Goal: Task Accomplishment & Management: Manage account settings

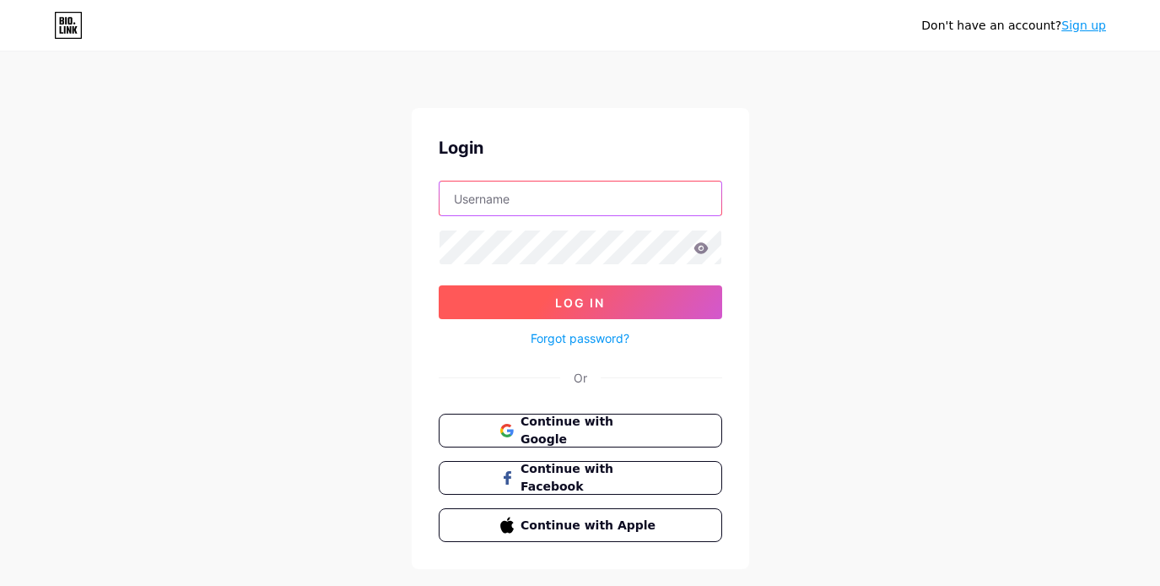
type input "[PERSON_NAME][EMAIL_ADDRESS][DOMAIN_NAME]"
click at [617, 298] on button "Log In" at bounding box center [580, 302] width 283 height 34
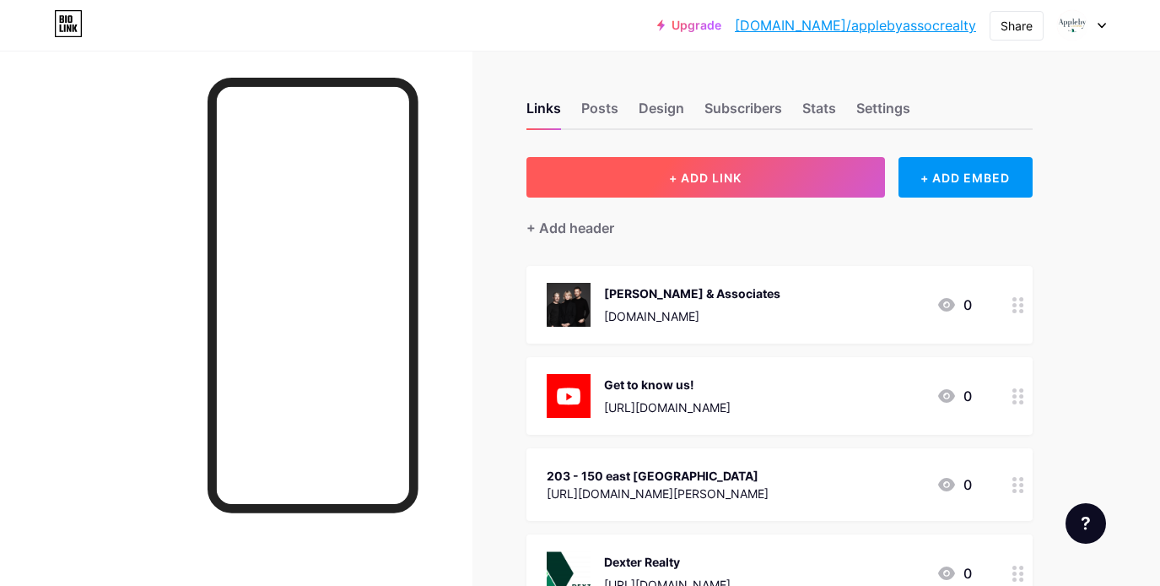
click at [688, 163] on button "+ ADD LINK" at bounding box center [705, 177] width 359 height 40
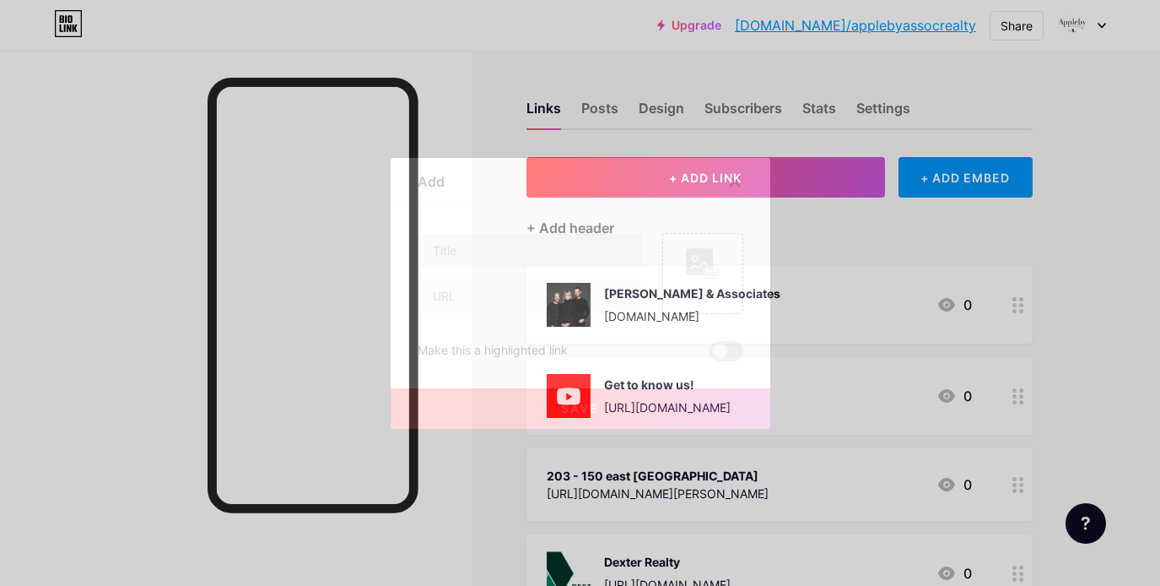
click at [526, 157] on button "+ ADD LINK" at bounding box center [705, 177] width 359 height 40
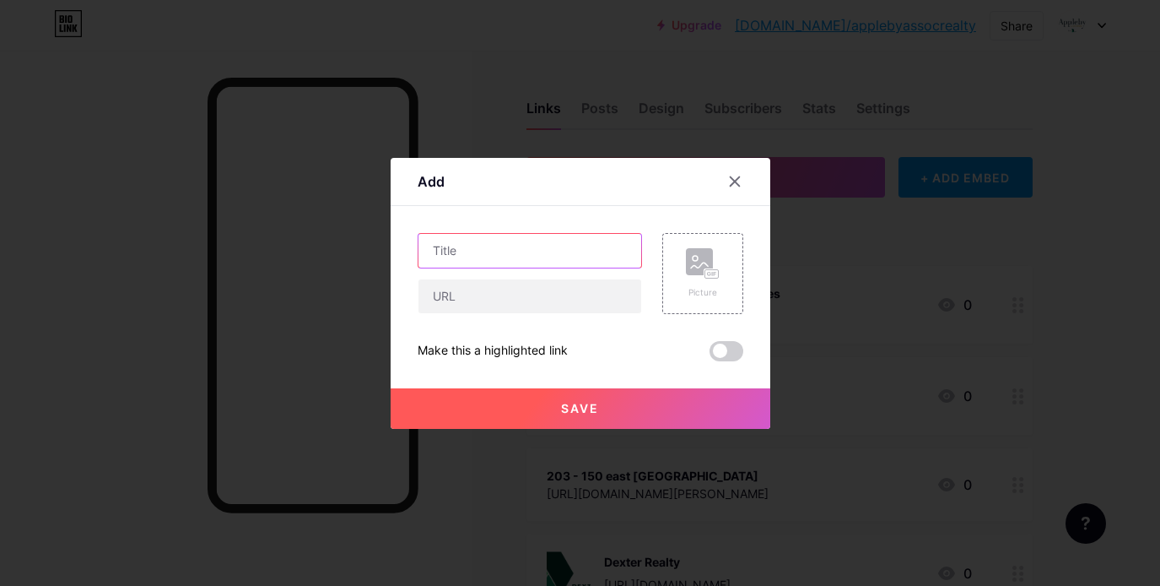
click at [517, 250] on input "text" at bounding box center [529, 251] width 223 height 34
type input "419 2515 [GEOGRAPHIC_DATA]"
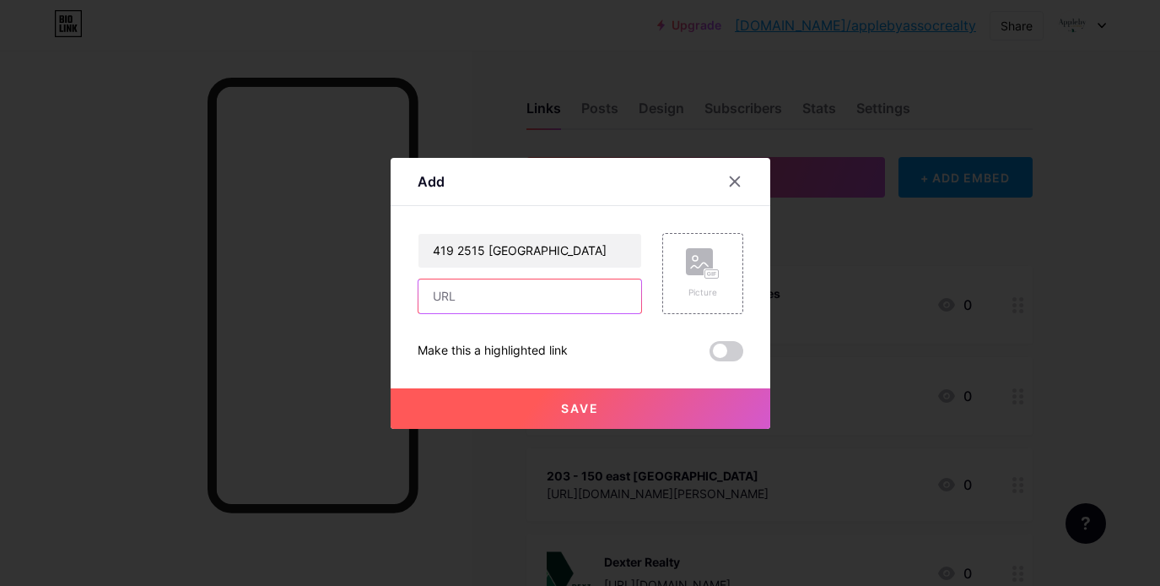
click at [478, 289] on input "text" at bounding box center [529, 296] width 223 height 34
paste input "[URL][DOMAIN_NAME]"
type input "[URL][DOMAIN_NAME]"
click at [705, 276] on rect at bounding box center [710, 273] width 13 height 8
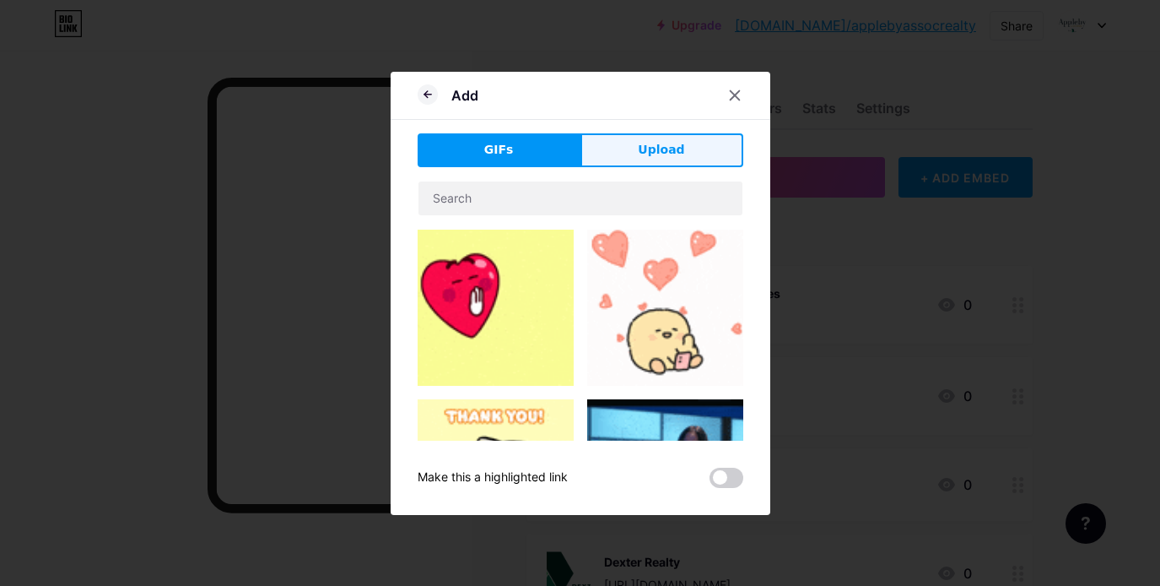
click at [639, 150] on button "Upload" at bounding box center [661, 150] width 163 height 34
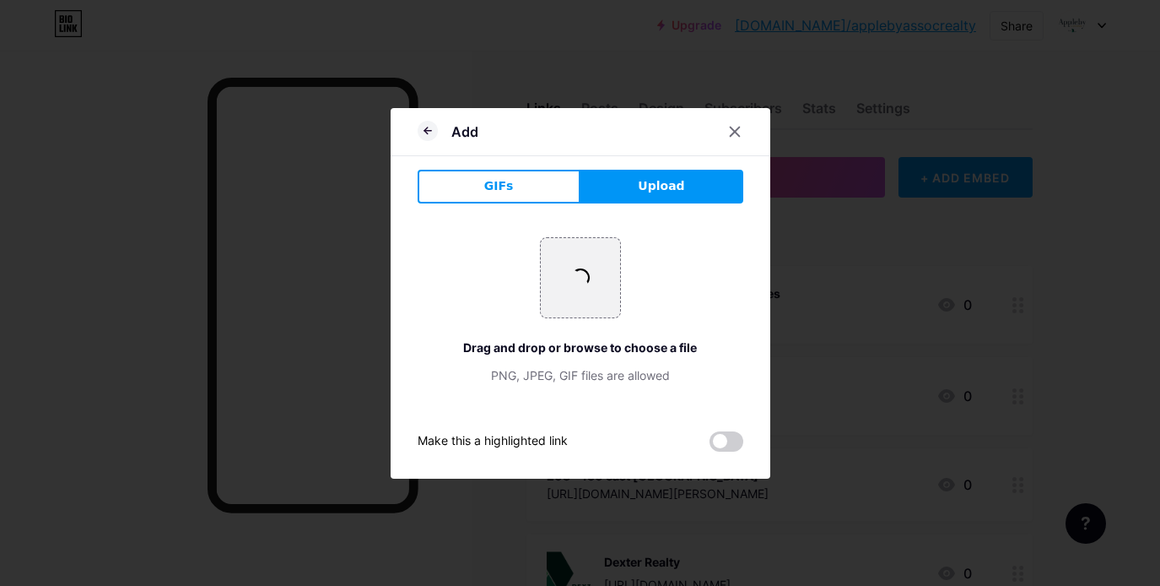
click at [462, 132] on div "Add" at bounding box center [464, 131] width 27 height 20
click at [734, 131] on icon at bounding box center [734, 131] width 9 height 9
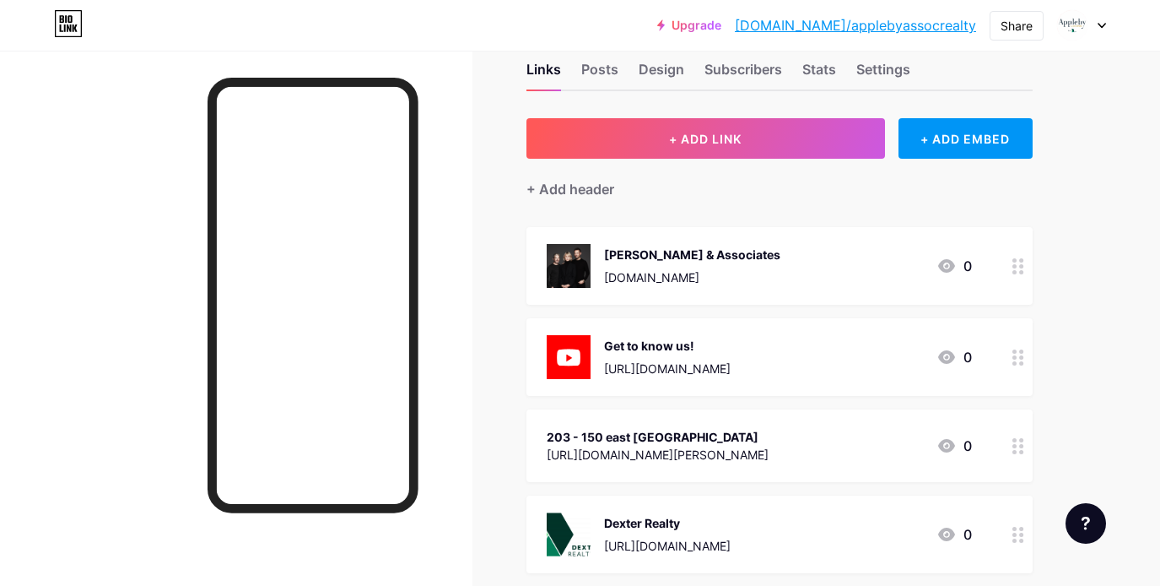
scroll to position [45, 0]
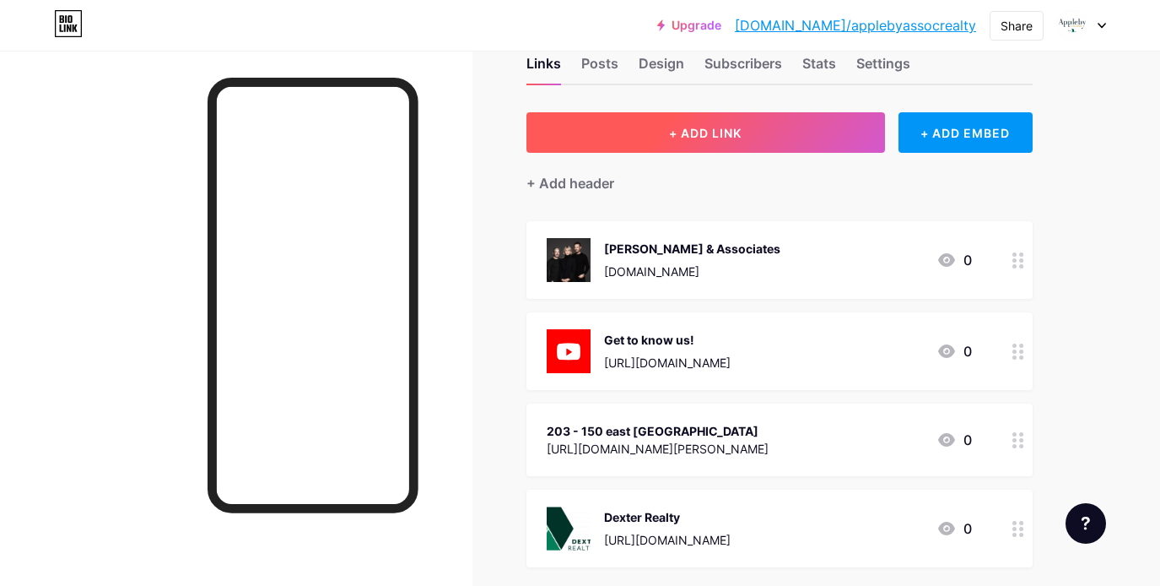
click at [737, 140] on button "+ ADD LINK" at bounding box center [705, 132] width 359 height 40
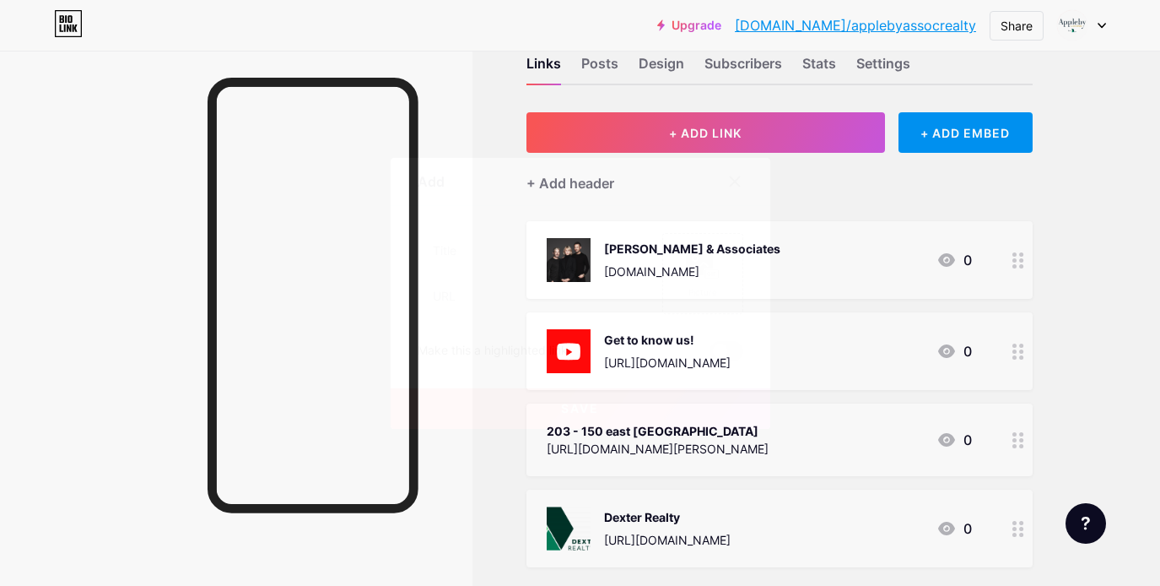
click at [732, 175] on icon at bounding box center [734, 181] width 13 height 13
drag, startPoint x: 737, startPoint y: 445, endPoint x: 703, endPoint y: 462, distance: 37.4
click at [703, 459] on div "203 - 150 east [GEOGRAPHIC_DATA] [URL][DOMAIN_NAME][PERSON_NAME]" at bounding box center [658, 439] width 222 height 39
click at [738, 159] on icon at bounding box center [734, 164] width 13 height 13
click at [1019, 448] on circle at bounding box center [1021, 446] width 4 height 4
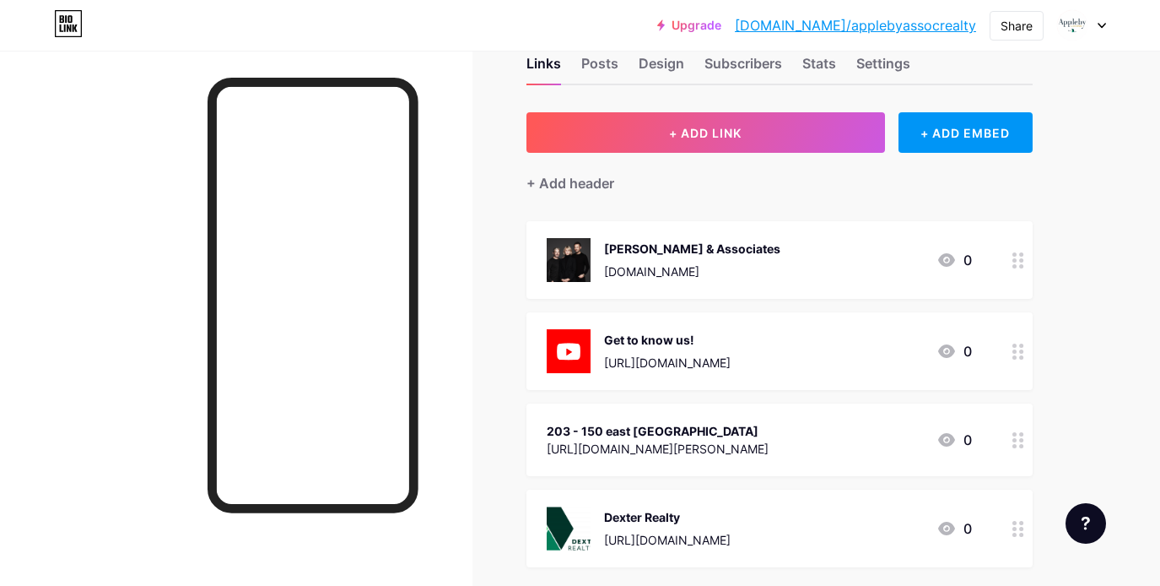
click at [698, 243] on rect at bounding box center [699, 231] width 27 height 27
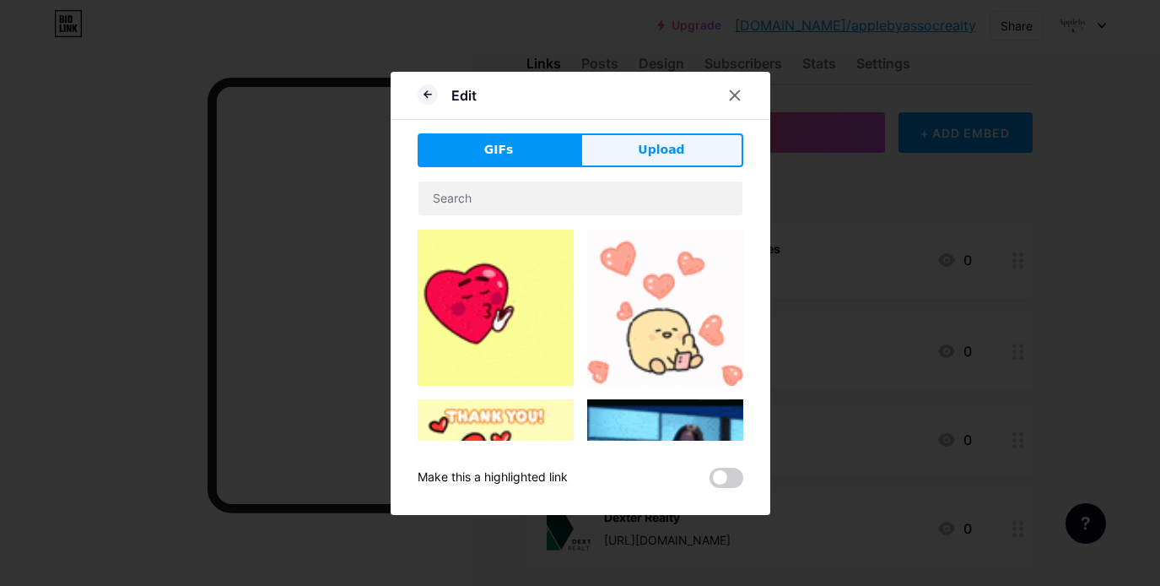
click at [665, 148] on span "Upload" at bounding box center [661, 150] width 46 height 18
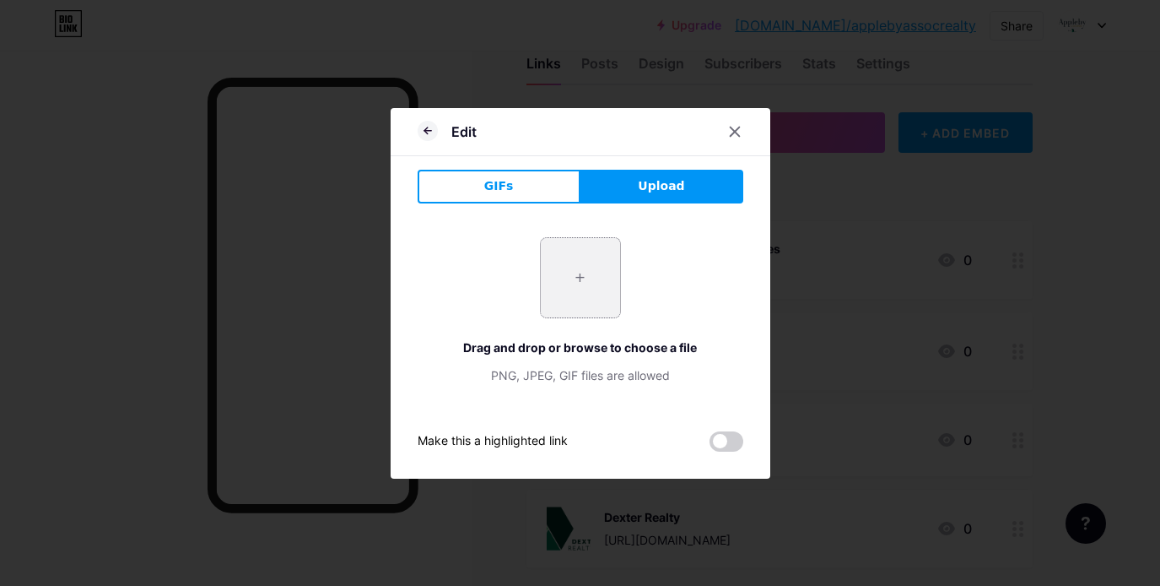
click at [580, 289] on input "file" at bounding box center [580, 277] width 79 height 79
type input "C:\fakepath\262594409-1.jpeg"
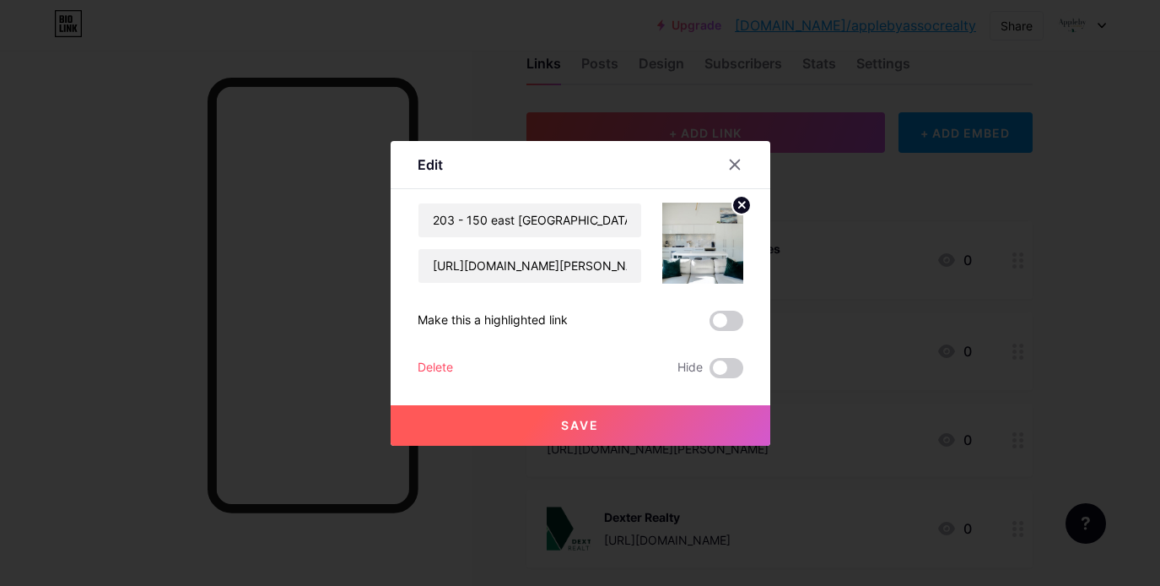
click at [585, 421] on span "Save" at bounding box center [580, 425] width 38 height 14
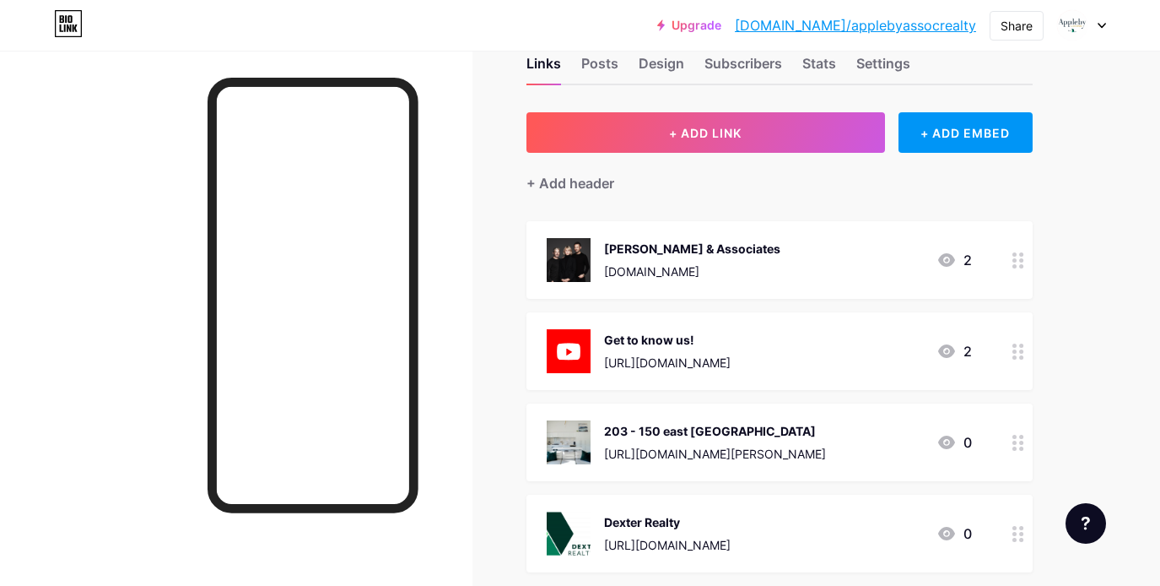
drag, startPoint x: 772, startPoint y: 430, endPoint x: 800, endPoint y: 318, distance: 115.6
click at [768, 318] on span "[PERSON_NAME] & Associates [DOMAIN_NAME] 2 Get to know us! [URL][DOMAIN_NAME] 2…" at bounding box center [779, 396] width 506 height 351
click at [1080, 339] on div "Links Posts Design Subscribers Stats Settings + ADD LINK + ADD EMBED + Add head…" at bounding box center [552, 438] width 1104 height 864
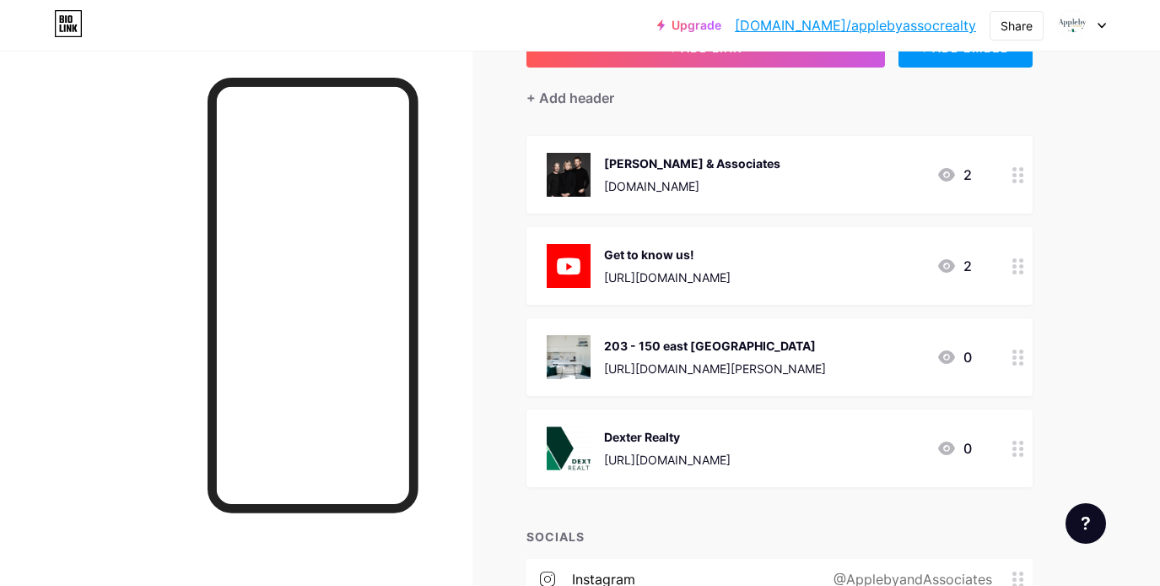
scroll to position [159, 0]
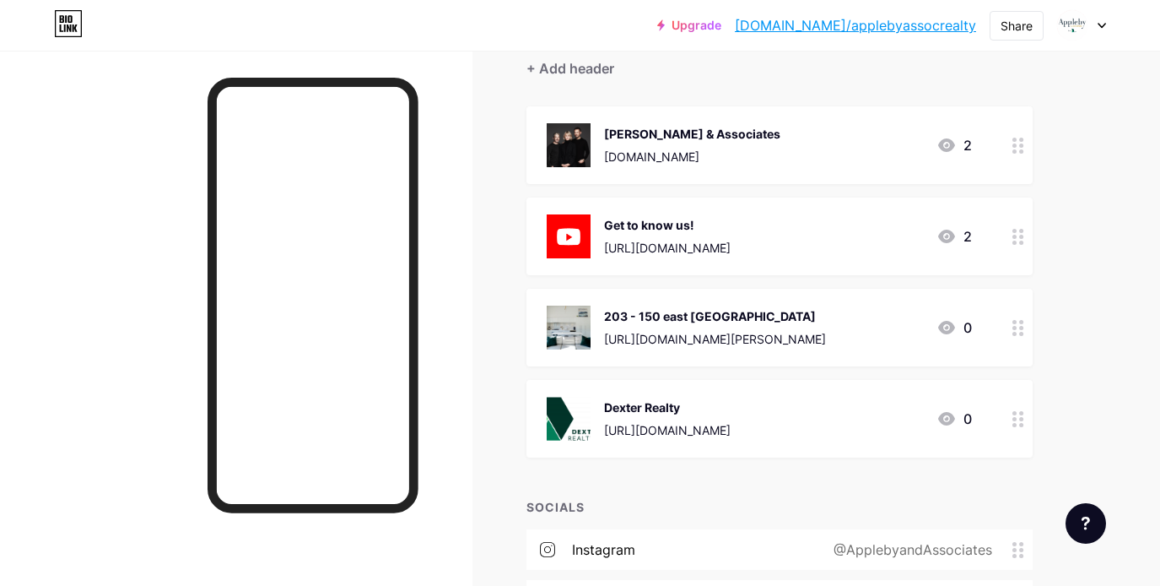
drag, startPoint x: 532, startPoint y: 324, endPoint x: 502, endPoint y: 309, distance: 33.2
click at [502, 309] on div "Links Posts Design Subscribers Stats Settings + ADD LINK + ADD EMBED + Add head…" at bounding box center [552, 323] width 1104 height 864
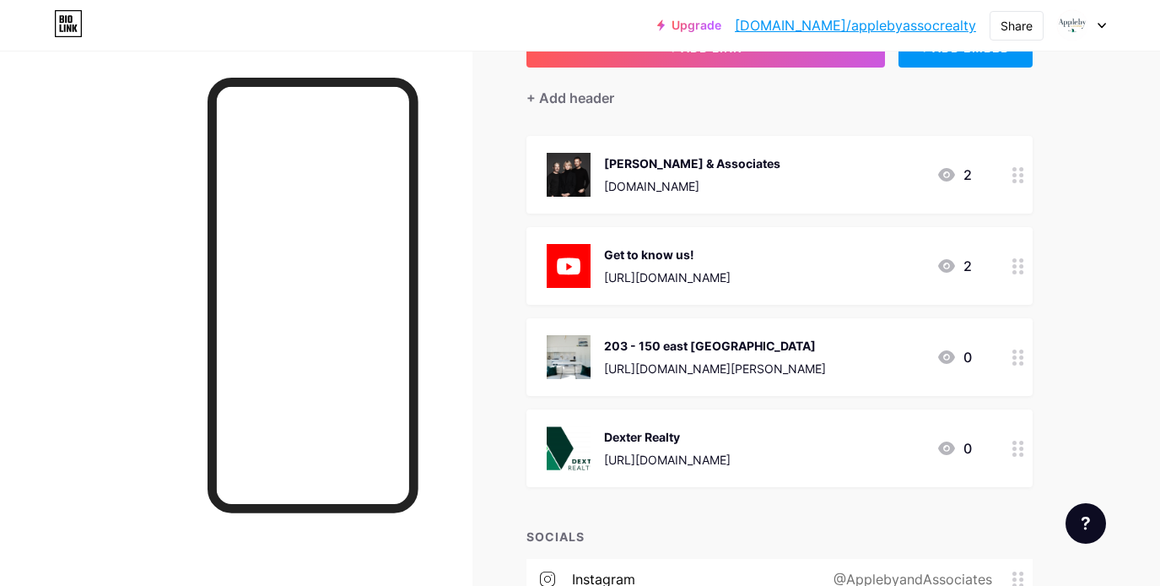
scroll to position [94, 0]
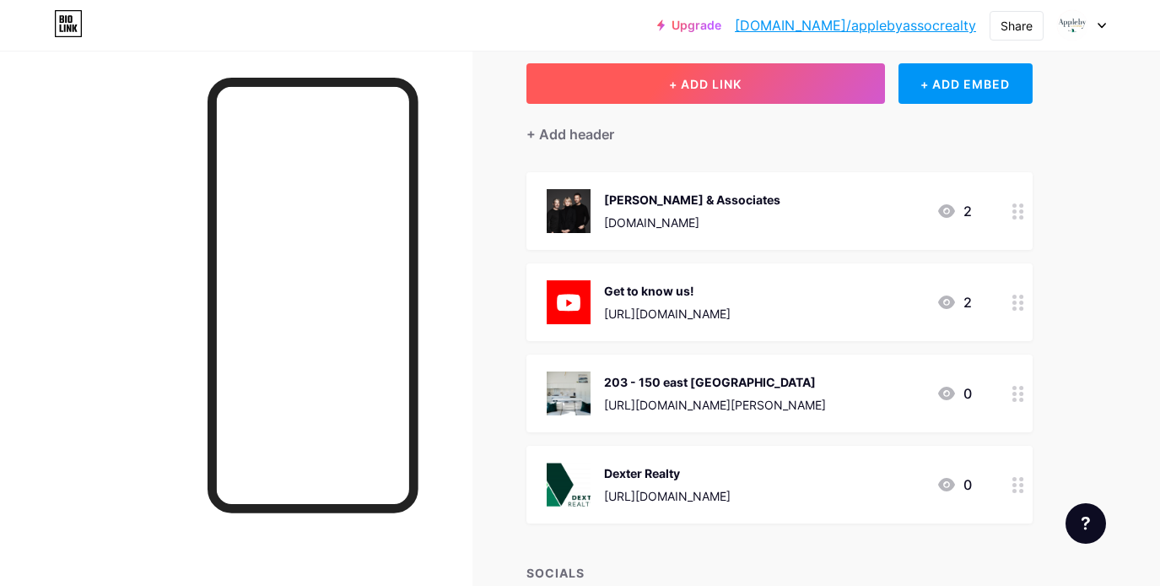
click at [703, 82] on span "+ ADD LINK" at bounding box center [705, 84] width 73 height 14
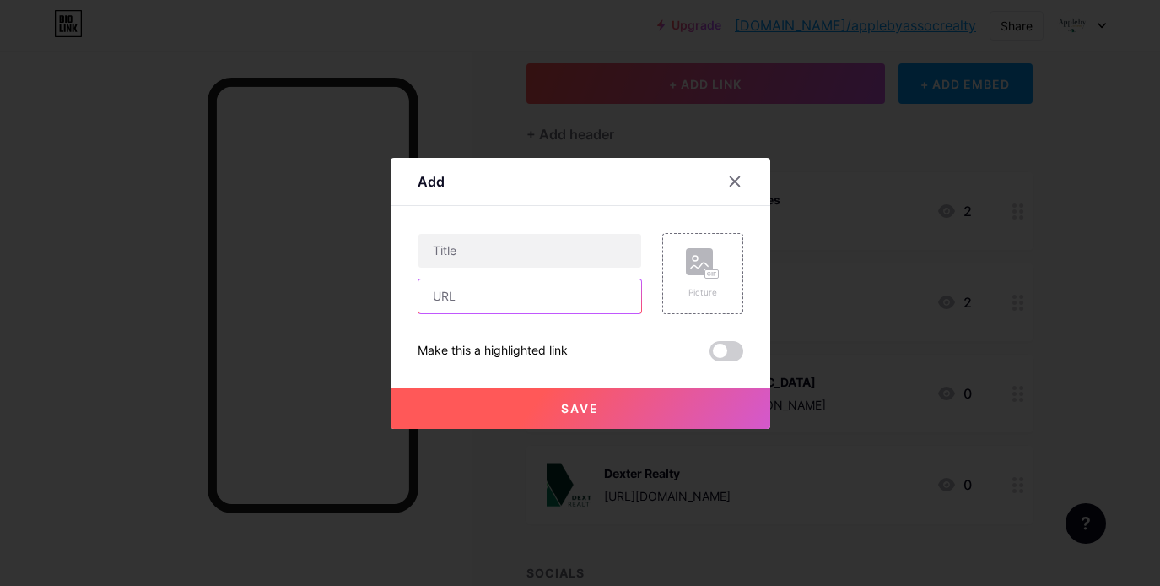
paste input "[URL][DOMAIN_NAME]"
type input "[URL][DOMAIN_NAME]"
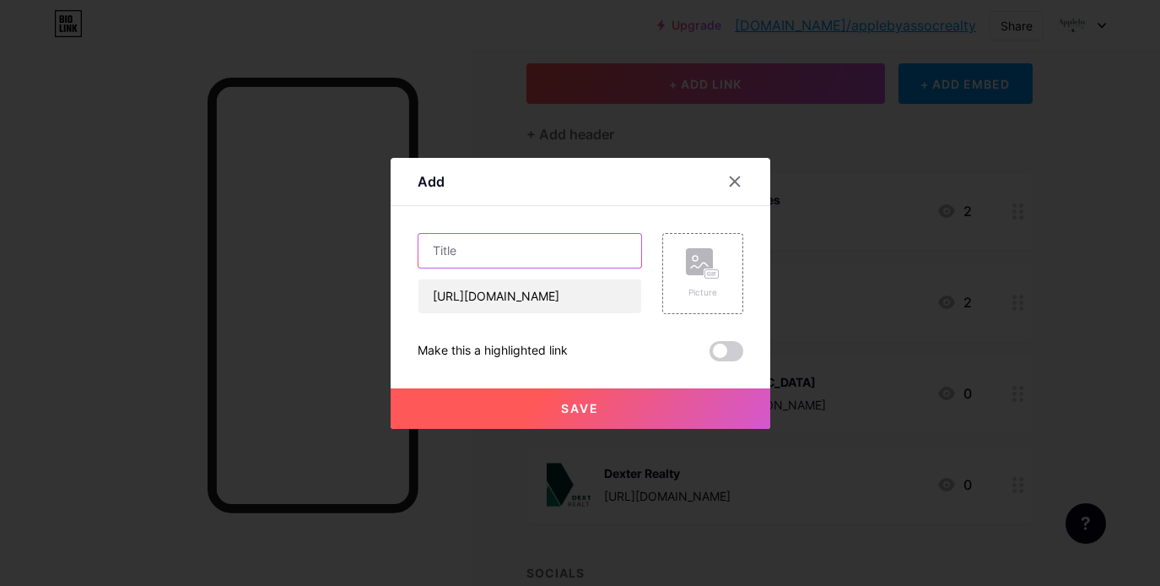
click at [484, 251] on input "text" at bounding box center [529, 251] width 223 height 34
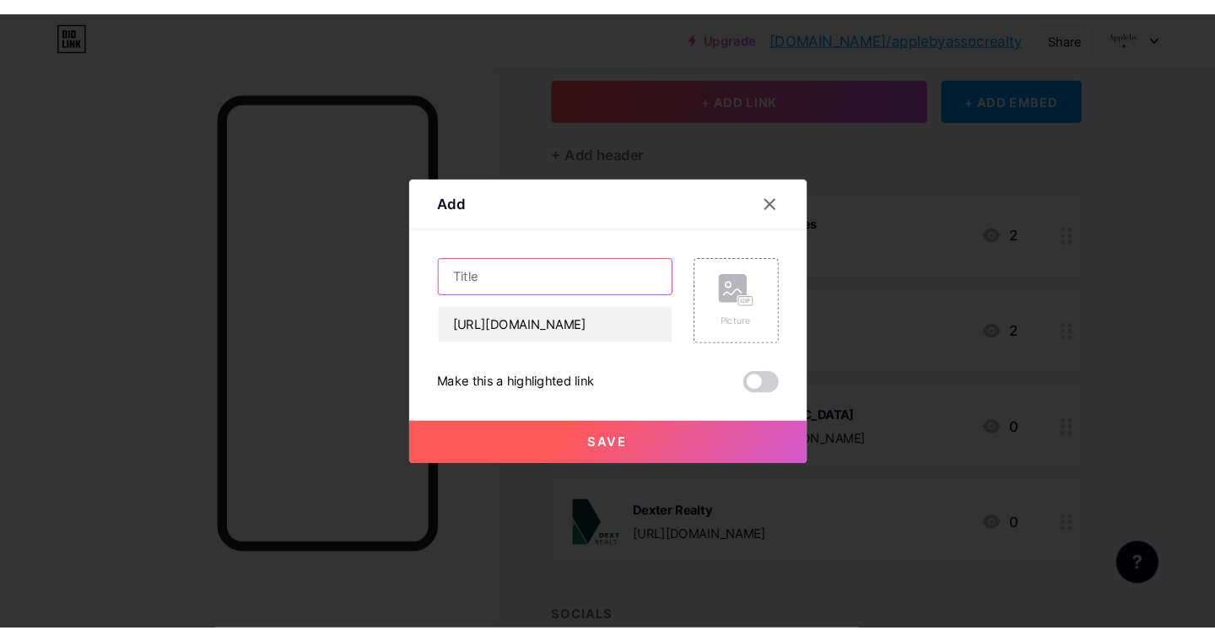
scroll to position [0, 0]
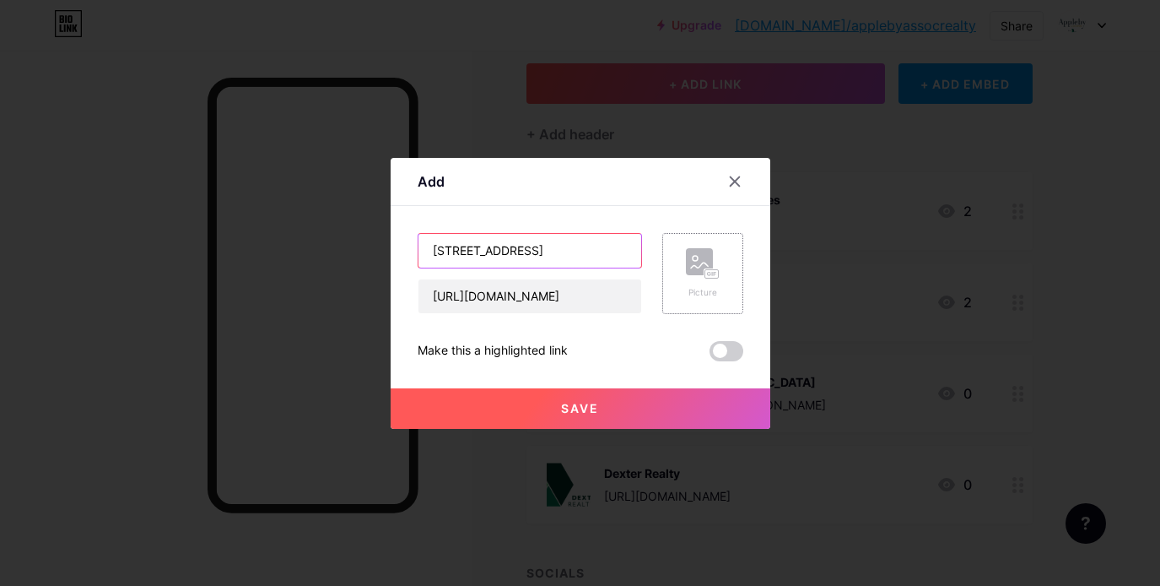
type input "[STREET_ADDRESS]"
click at [704, 282] on div "Picture" at bounding box center [703, 273] width 34 height 51
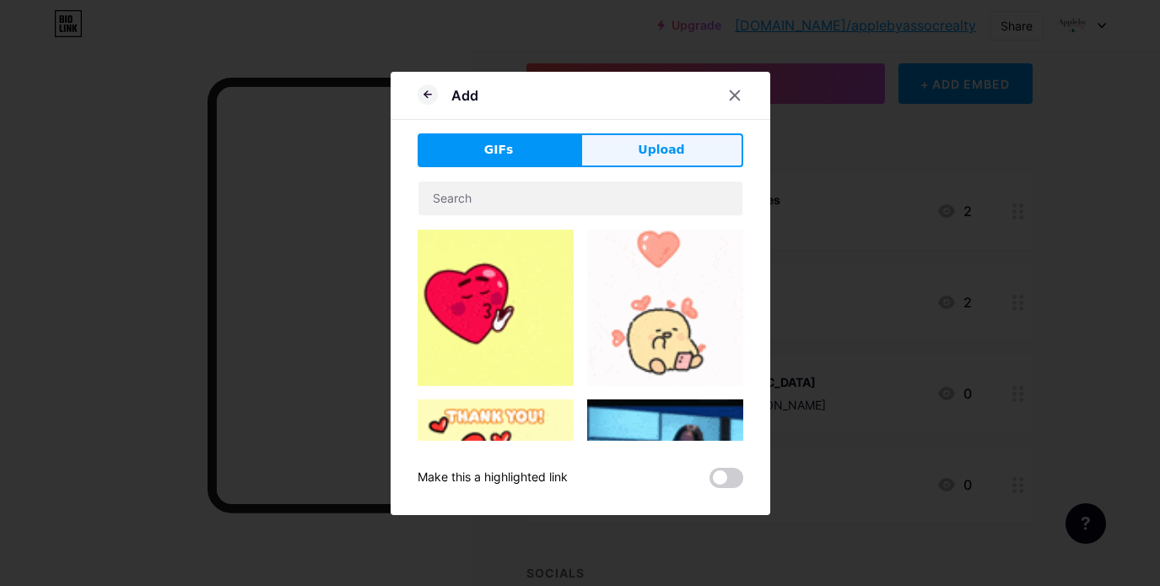
click at [682, 175] on div "GIFs Upload Content YouTube Play YouTube video without leaving your page. ADD V…" at bounding box center [581, 310] width 326 height 354
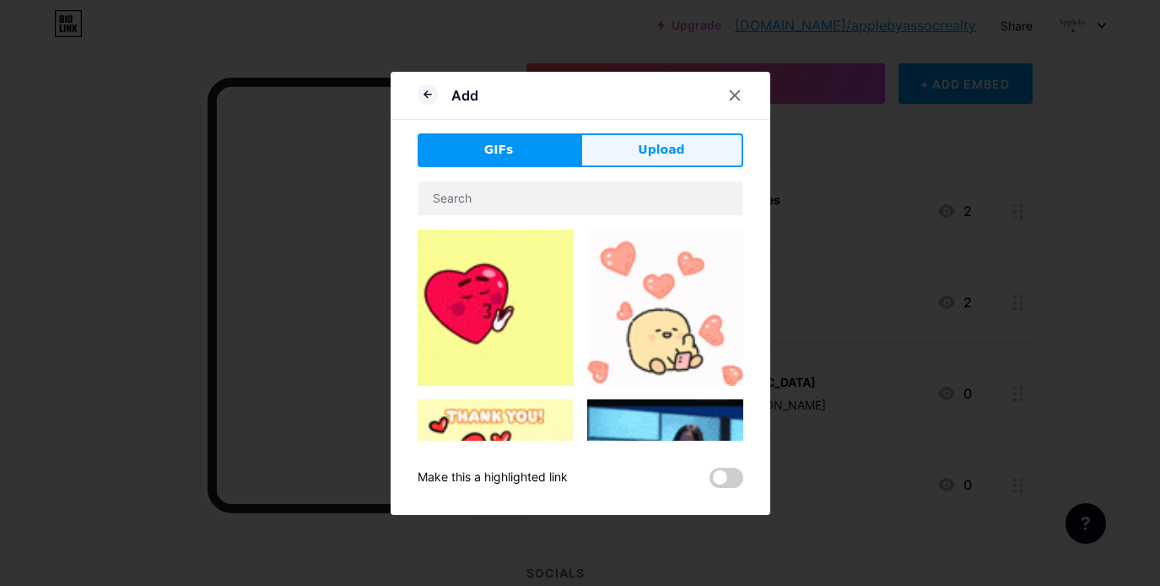
click at [677, 153] on span "Upload" at bounding box center [661, 150] width 46 height 18
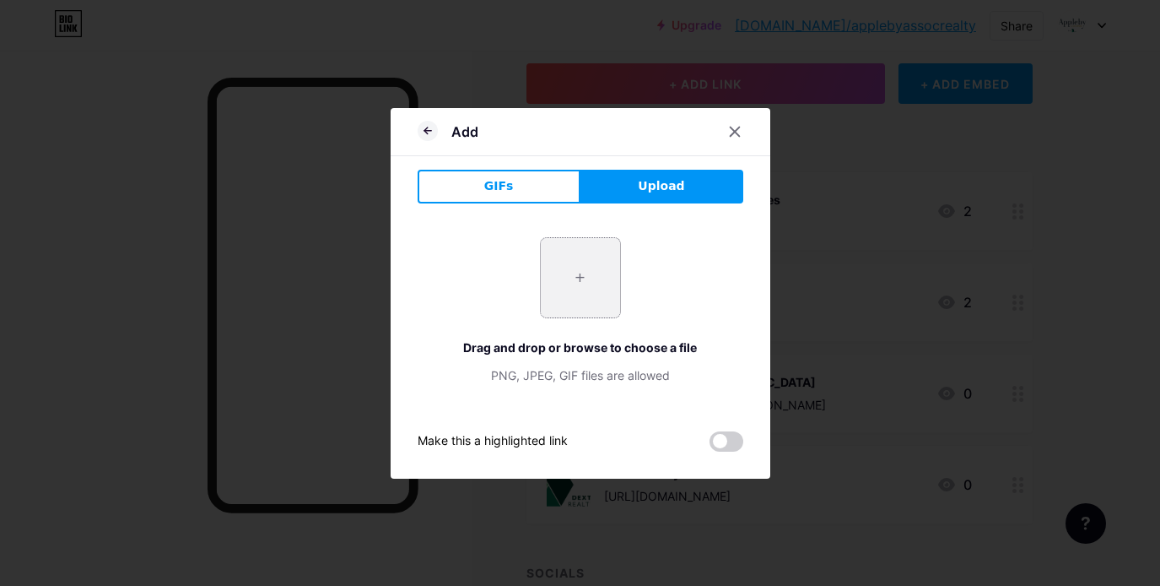
click at [579, 288] on input "file" at bounding box center [580, 277] width 79 height 79
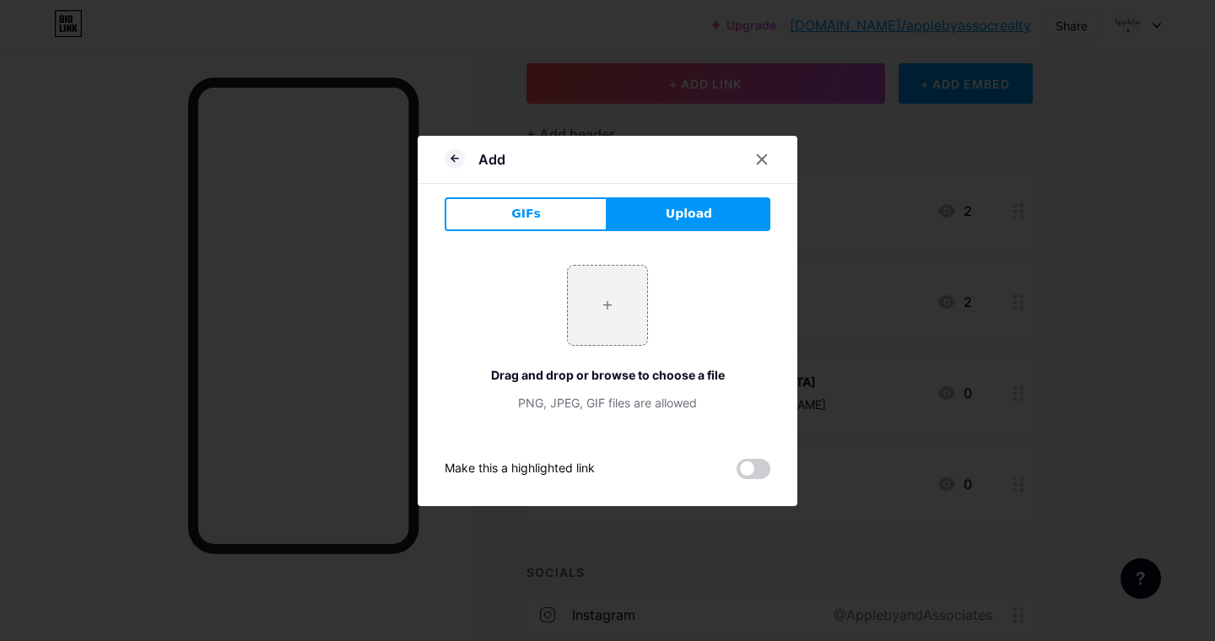
type input "C:\fakepath\1.jpg"
click at [635, 301] on input "file" at bounding box center [607, 305] width 79 height 79
click at [763, 157] on icon at bounding box center [762, 158] width 9 height 9
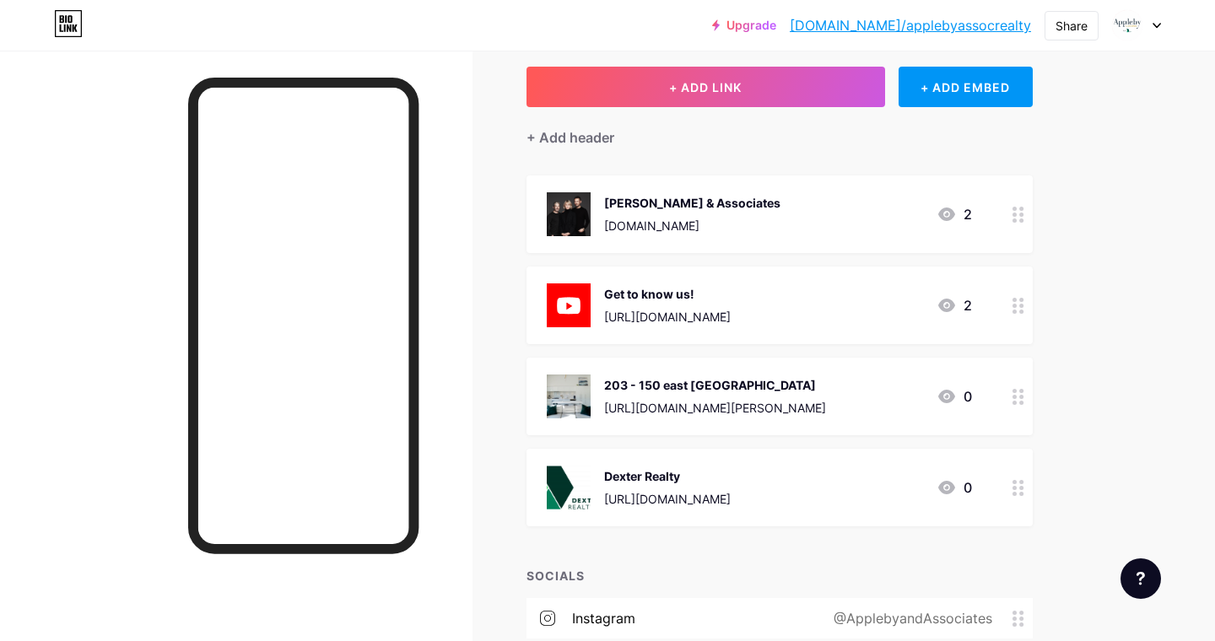
scroll to position [89, 0]
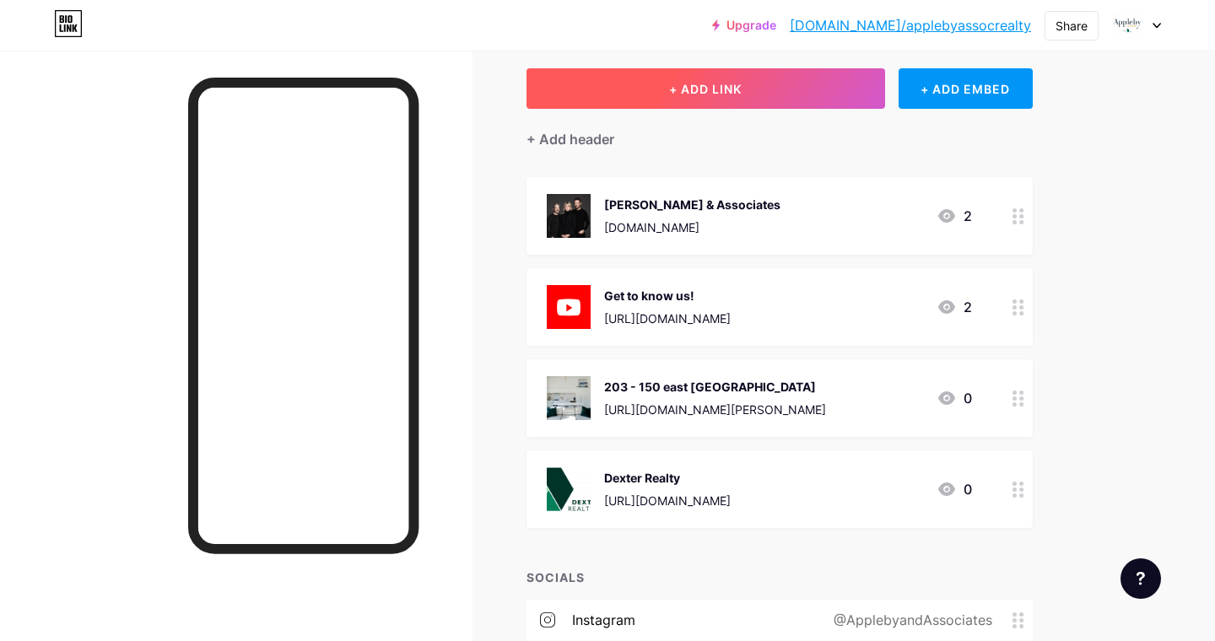
click at [749, 101] on button "+ ADD LINK" at bounding box center [705, 88] width 359 height 40
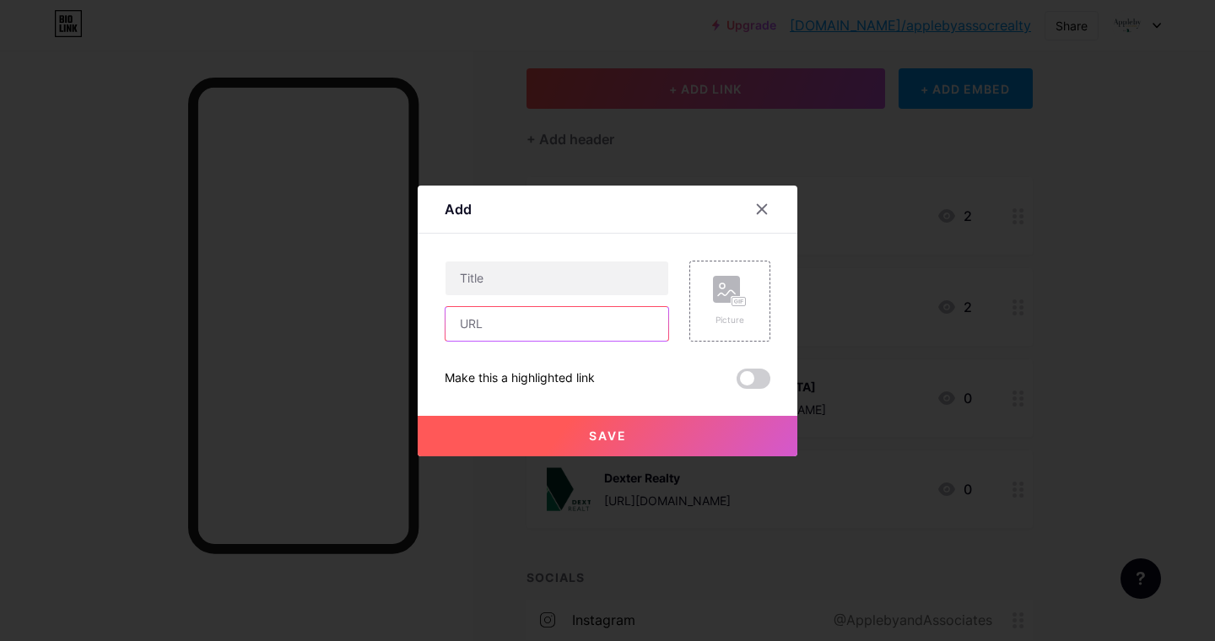
click at [504, 316] on input "text" at bounding box center [556, 324] width 223 height 34
paste input "[URL][DOMAIN_NAME]"
type input "[URL][DOMAIN_NAME]"
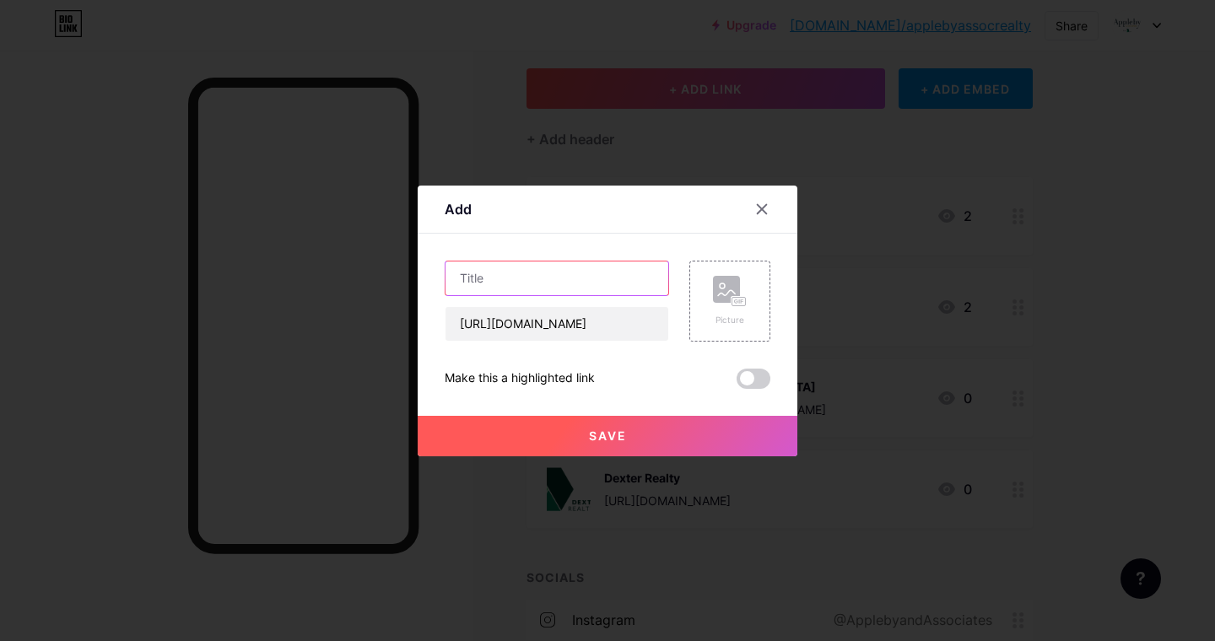
click at [495, 291] on input "text" at bounding box center [556, 279] width 223 height 34
type input "[STREET_ADDRESS]"
click at [650, 430] on button "Save" at bounding box center [608, 436] width 380 height 40
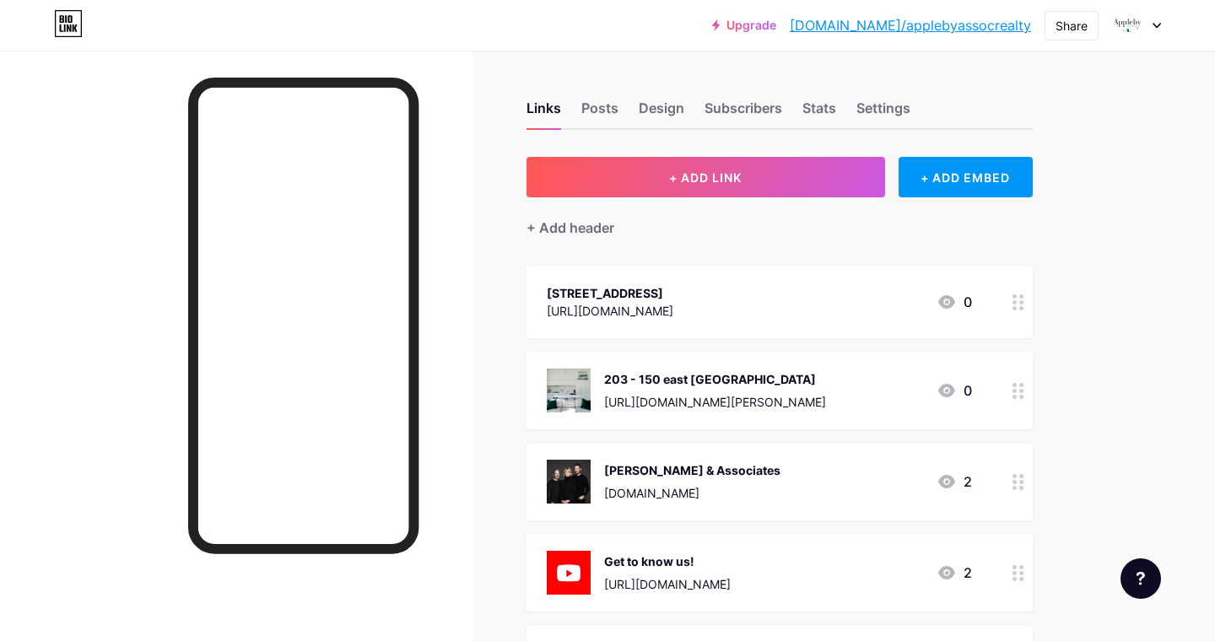
click at [1017, 310] on icon at bounding box center [1018, 302] width 12 height 16
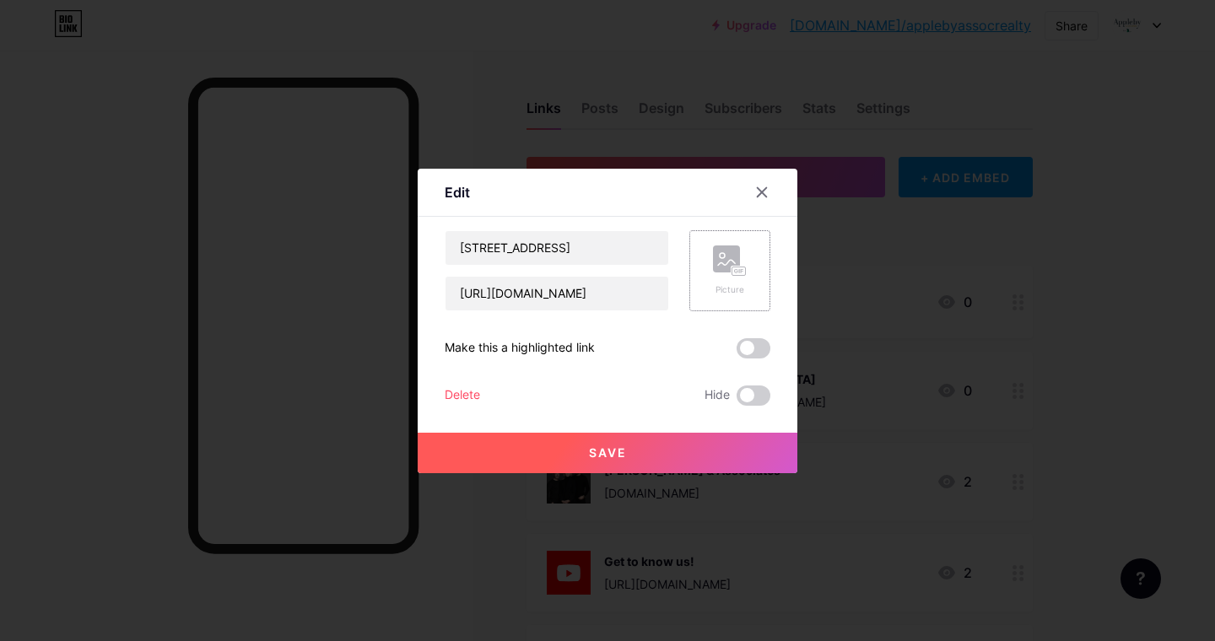
click at [725, 274] on icon at bounding box center [730, 261] width 34 height 31
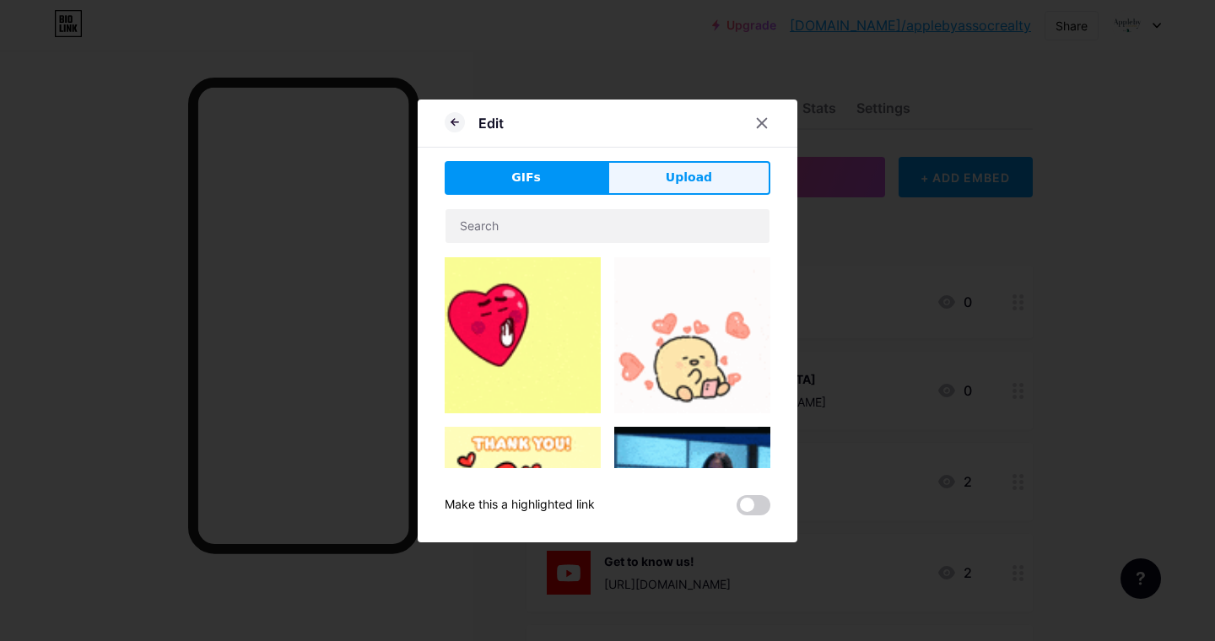
click at [709, 175] on span "Upload" at bounding box center [689, 178] width 46 height 18
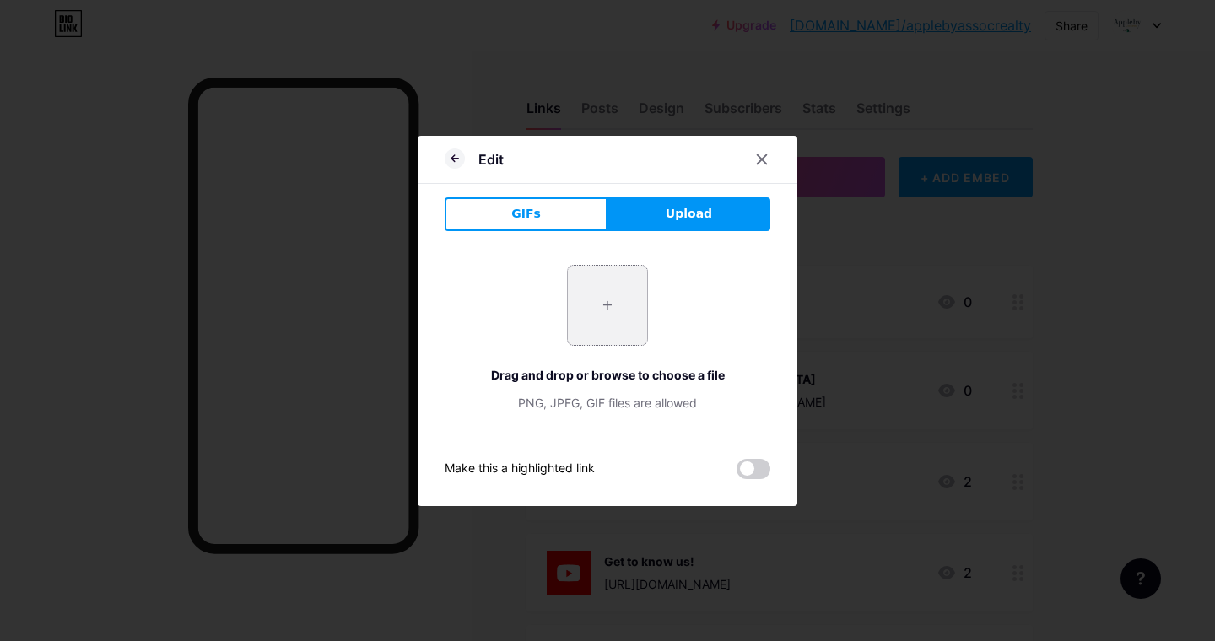
click at [601, 309] on input "file" at bounding box center [607, 305] width 79 height 79
type input "C:\fakepath\1.jpg"
click at [762, 154] on icon at bounding box center [761, 159] width 13 height 13
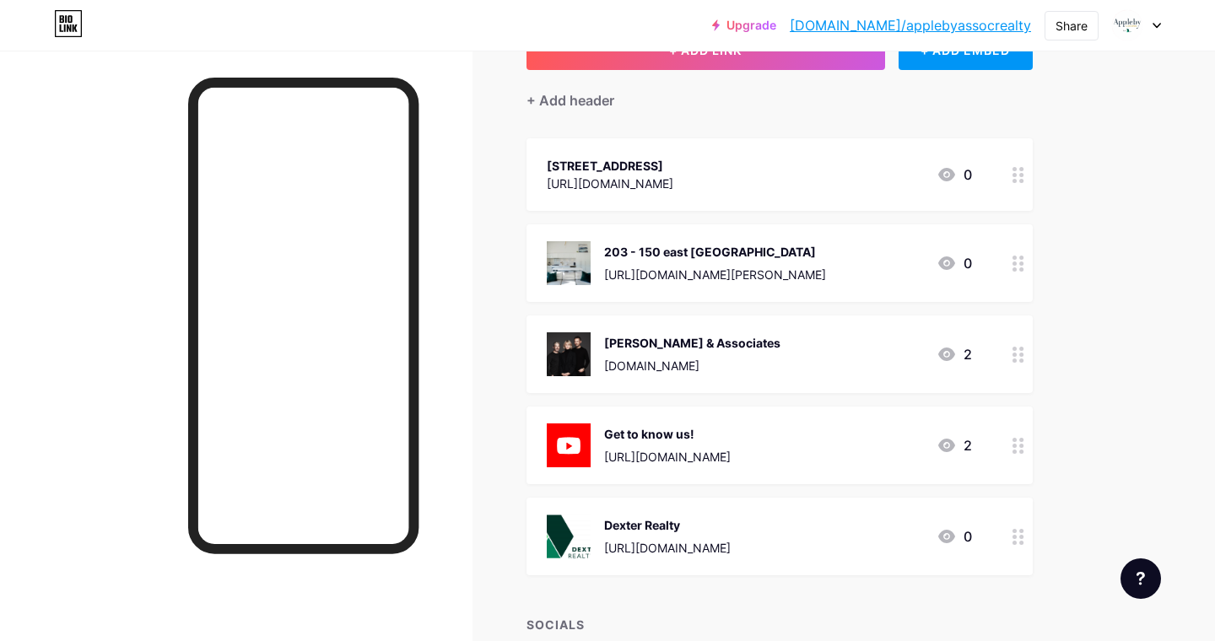
scroll to position [97, 0]
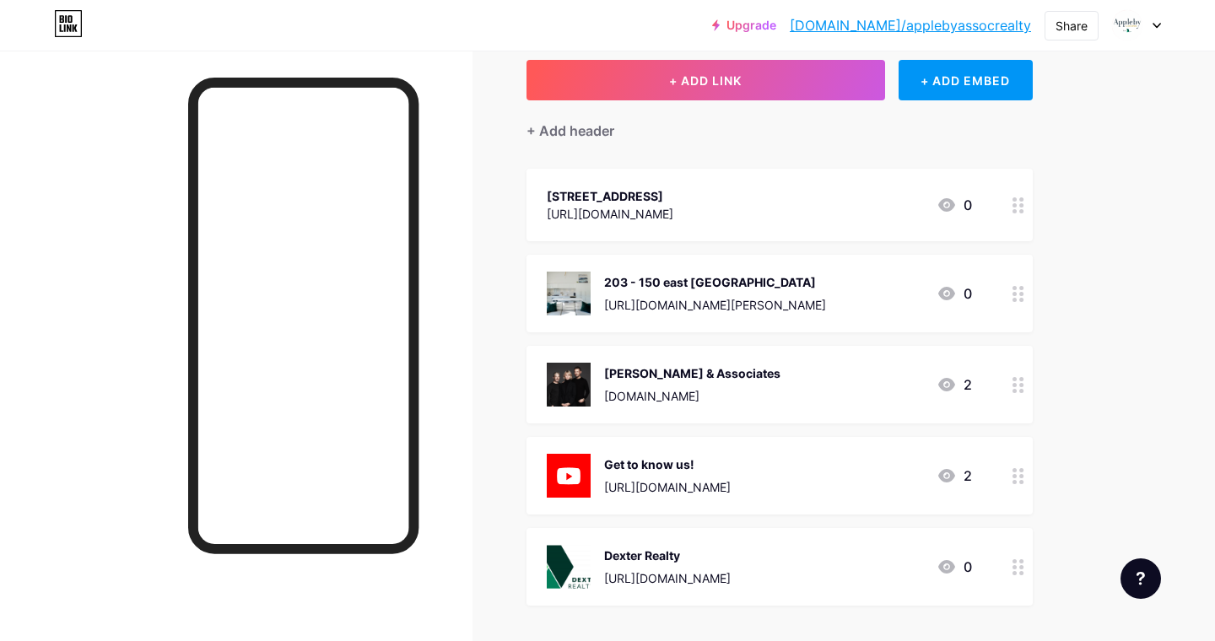
click at [1012, 207] on icon at bounding box center [1018, 205] width 12 height 16
click at [728, 258] on rect at bounding box center [726, 259] width 27 height 27
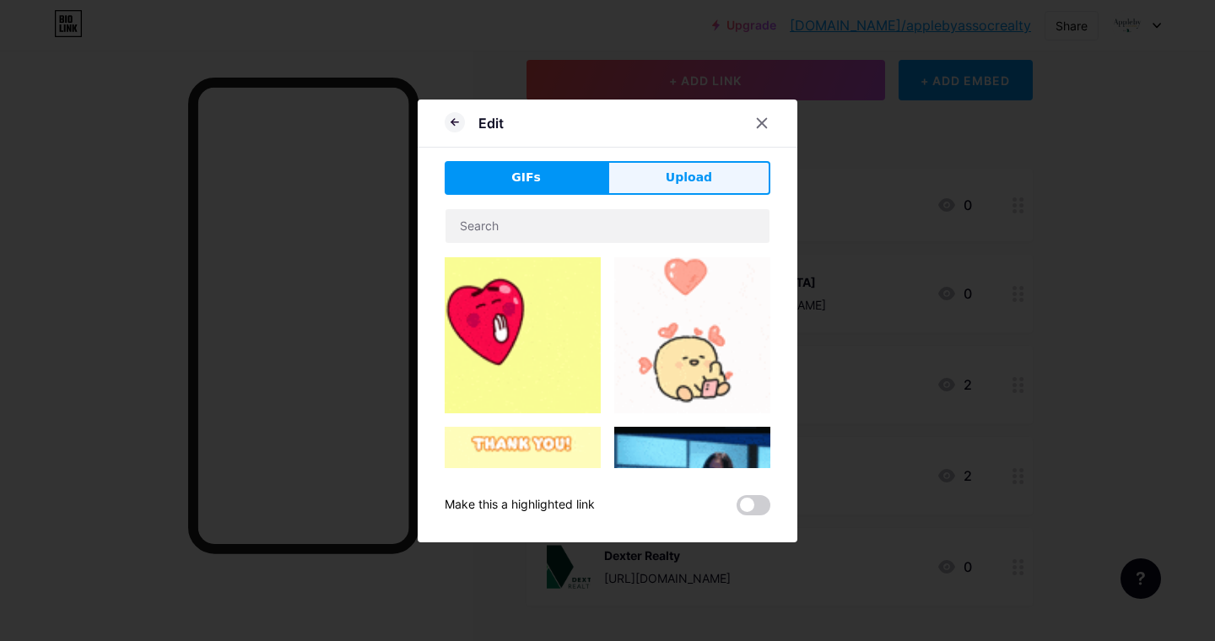
click at [656, 186] on button "Upload" at bounding box center [688, 178] width 163 height 34
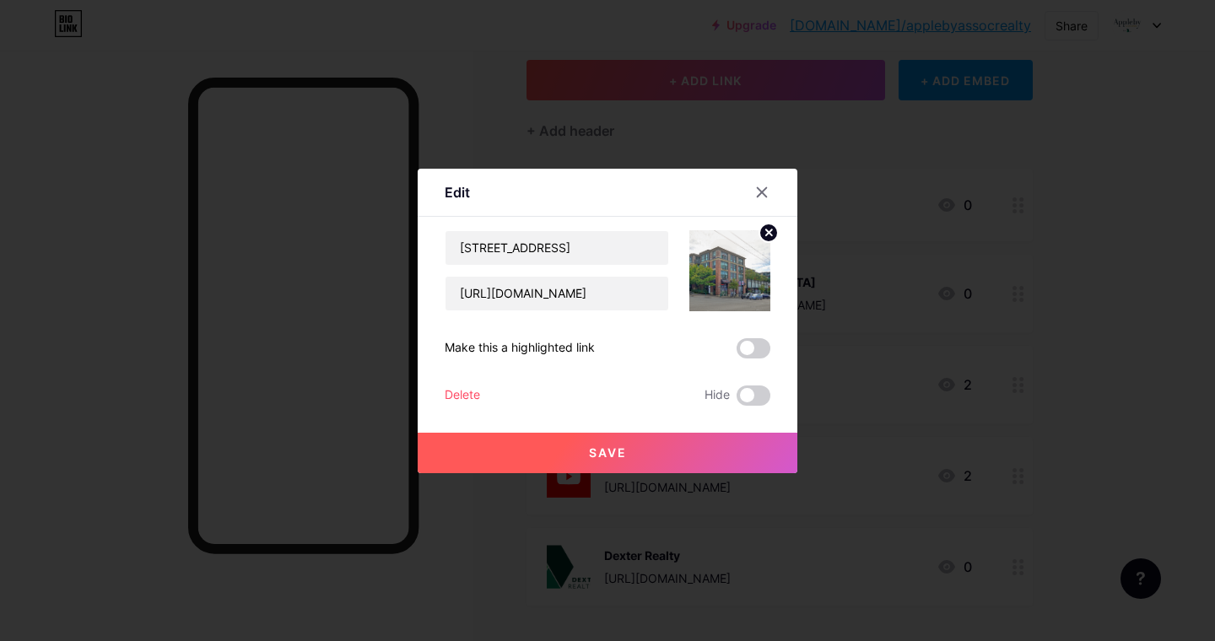
click at [607, 456] on span "Save" at bounding box center [608, 452] width 38 height 14
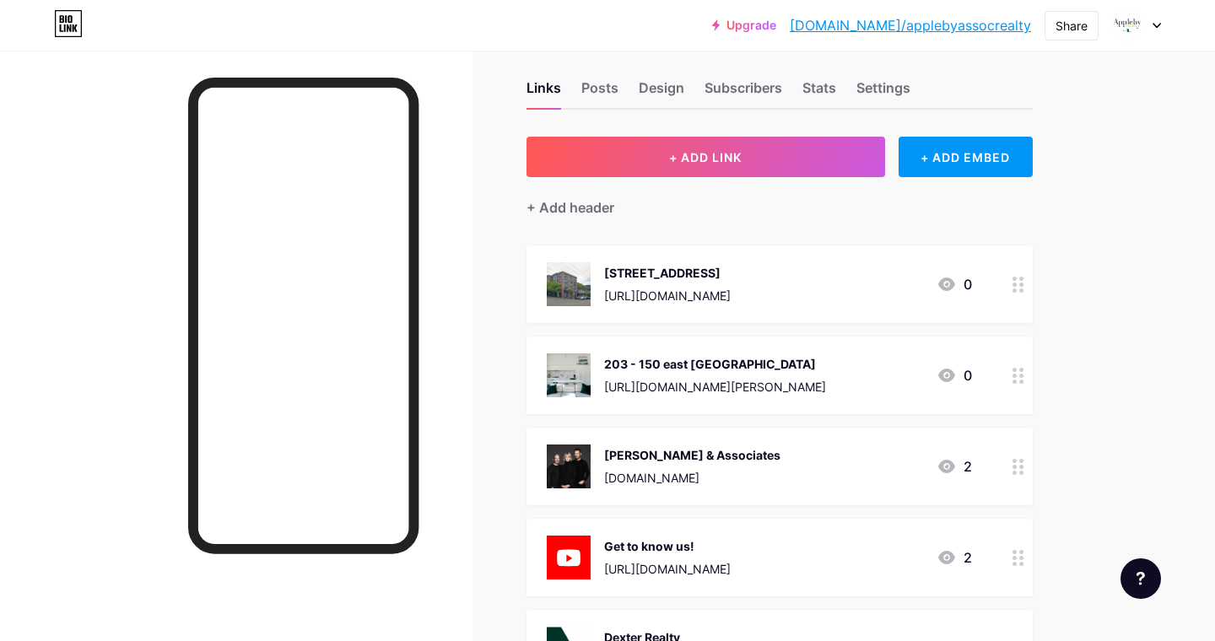
scroll to position [0, 0]
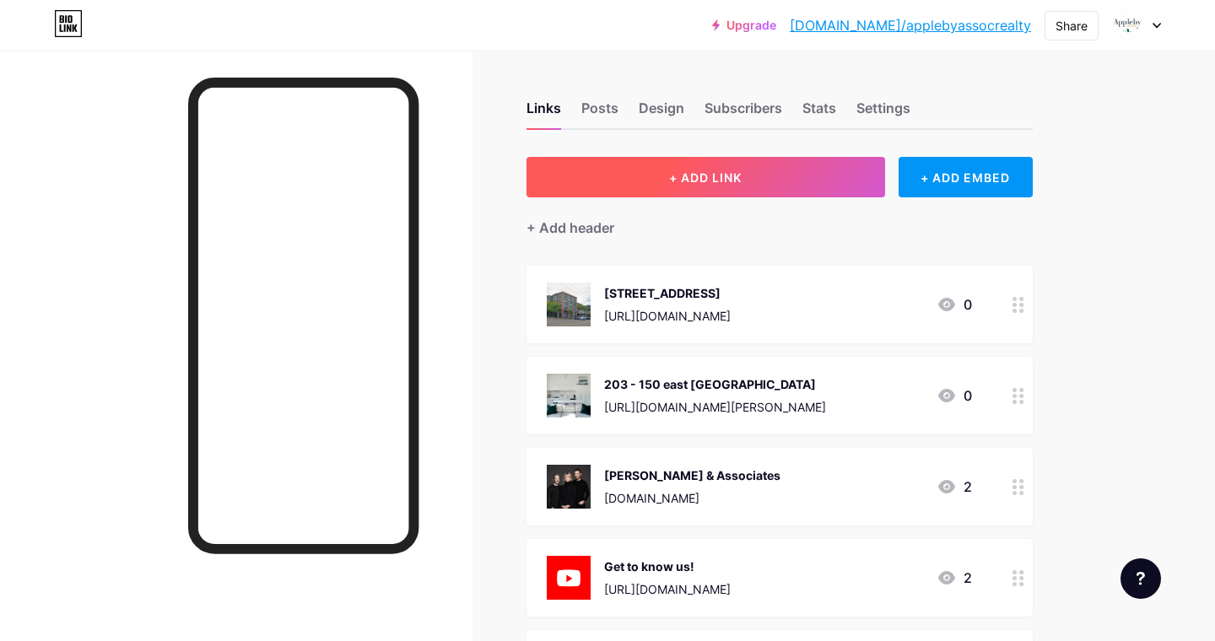
click at [752, 184] on button "+ ADD LINK" at bounding box center [705, 177] width 359 height 40
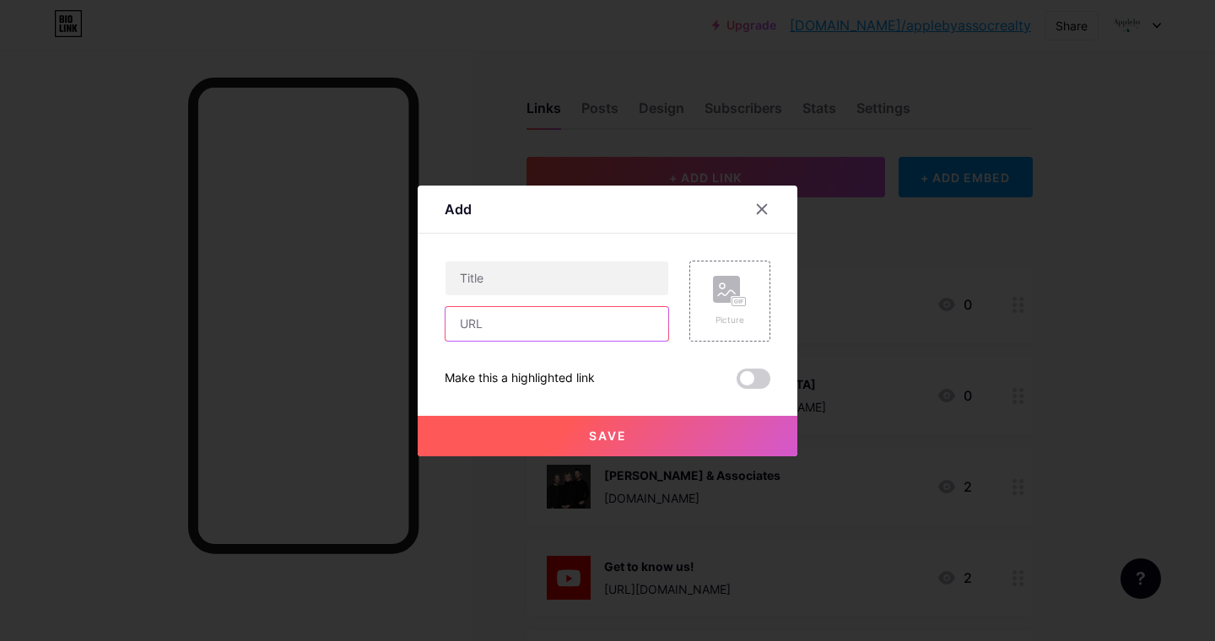
paste input "[URL][DOMAIN_NAME]"
type input "[URL][DOMAIN_NAME]"
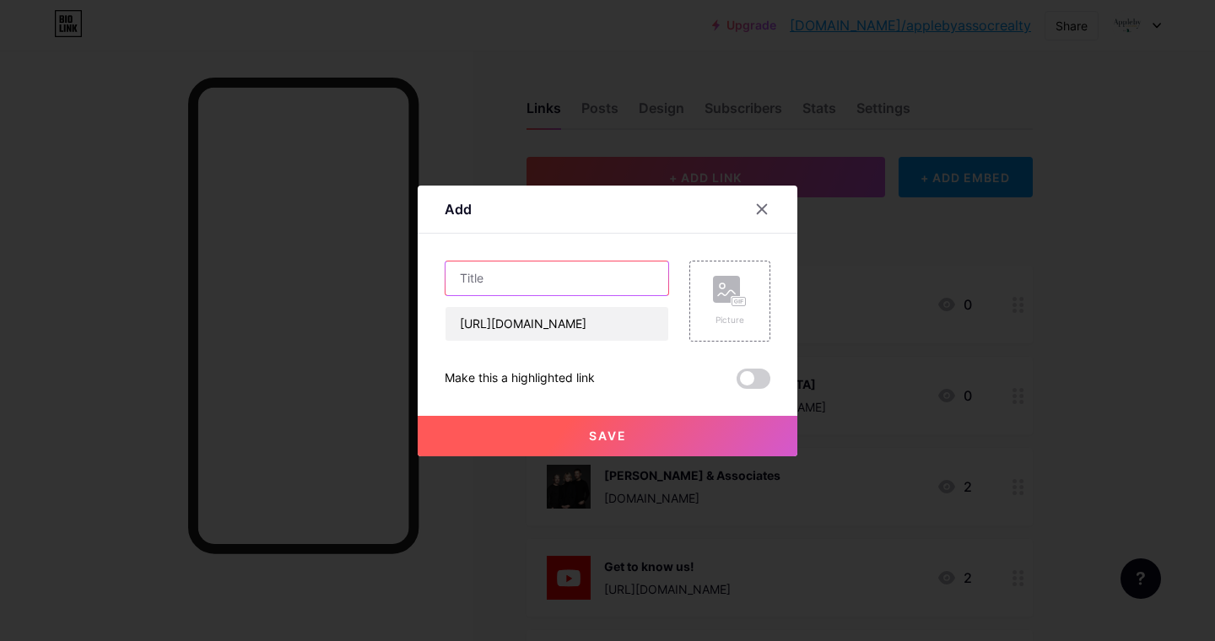
click at [510, 284] on input "text" at bounding box center [556, 279] width 223 height 34
type input "Let us know what you think of us!"
click at [629, 435] on button "Save" at bounding box center [608, 436] width 380 height 40
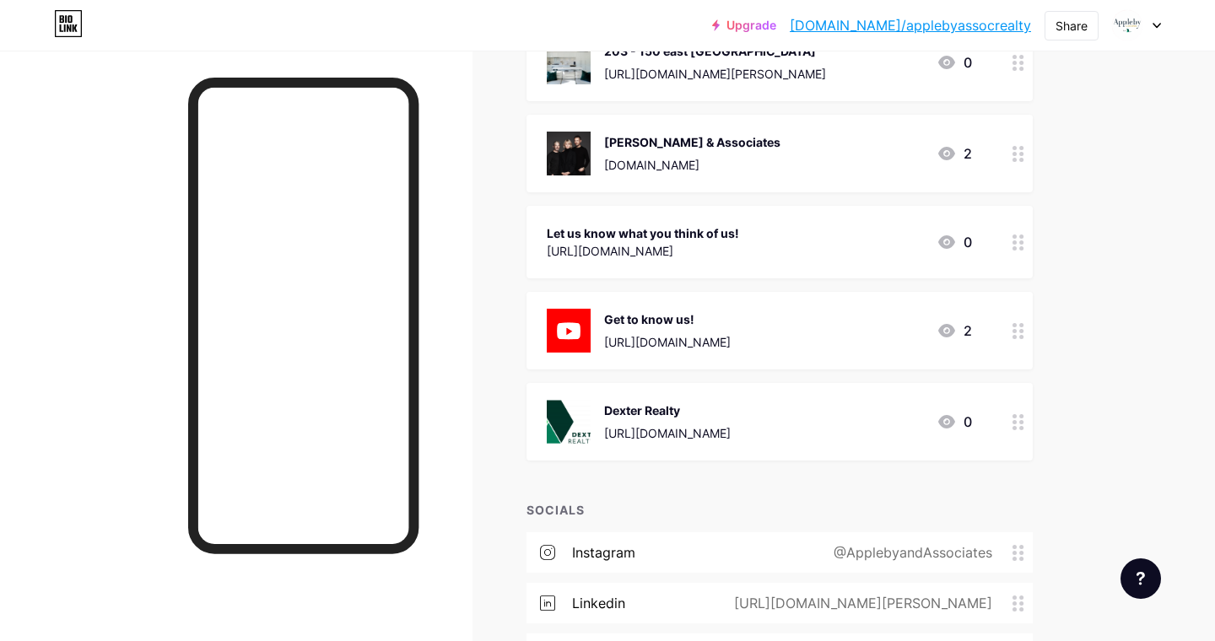
scroll to position [434, 0]
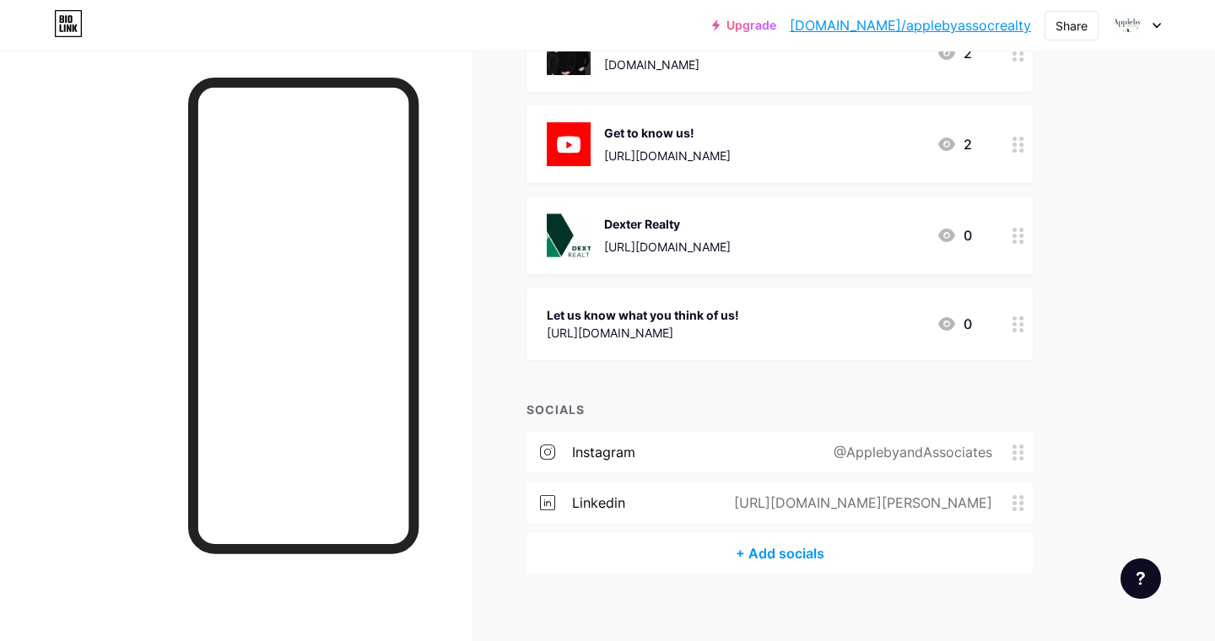
click at [1018, 332] on icon at bounding box center [1018, 324] width 12 height 16
click at [737, 270] on rect at bounding box center [738, 271] width 13 height 8
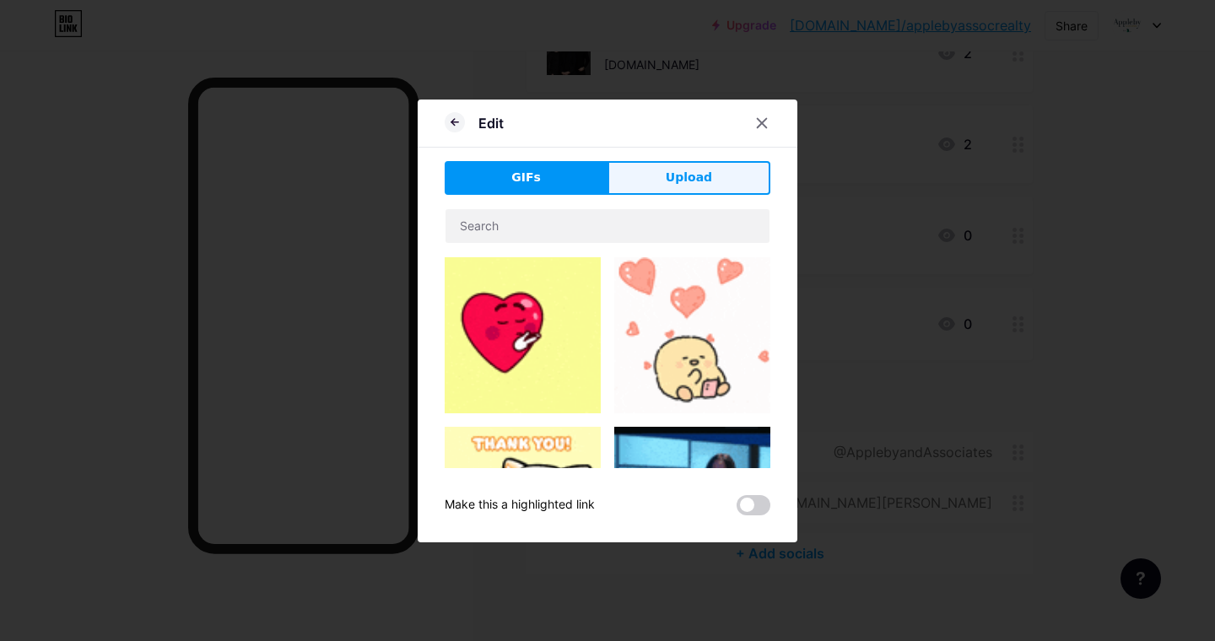
click at [686, 174] on span "Upload" at bounding box center [689, 178] width 46 height 18
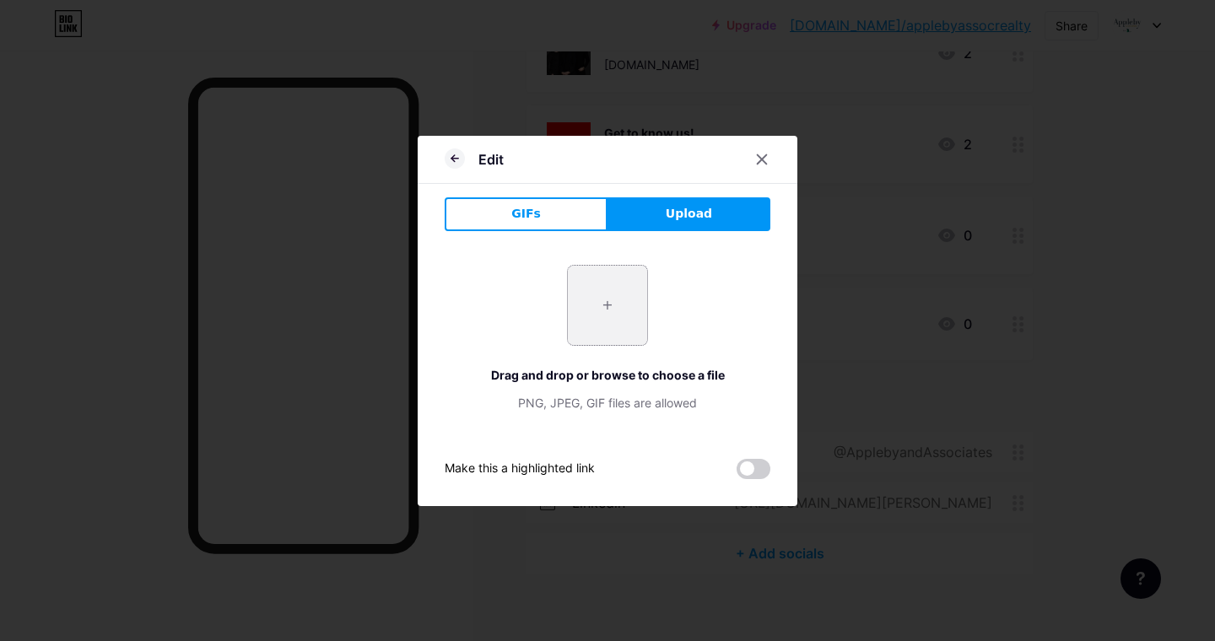
click at [605, 302] on input "file" at bounding box center [607, 305] width 79 height 79
type input "C:\fakepath\TheCollectiveYou-DigitalMasters-[PERSON_NAME]-04.jpg"
click at [758, 162] on icon at bounding box center [762, 158] width 9 height 9
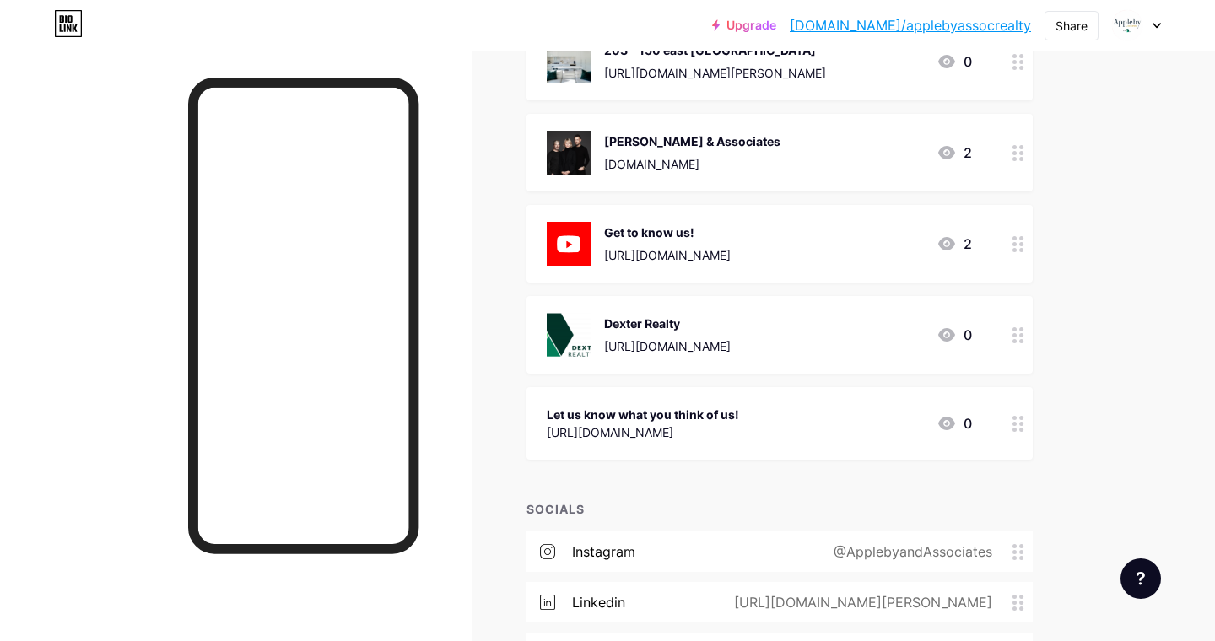
scroll to position [253, 0]
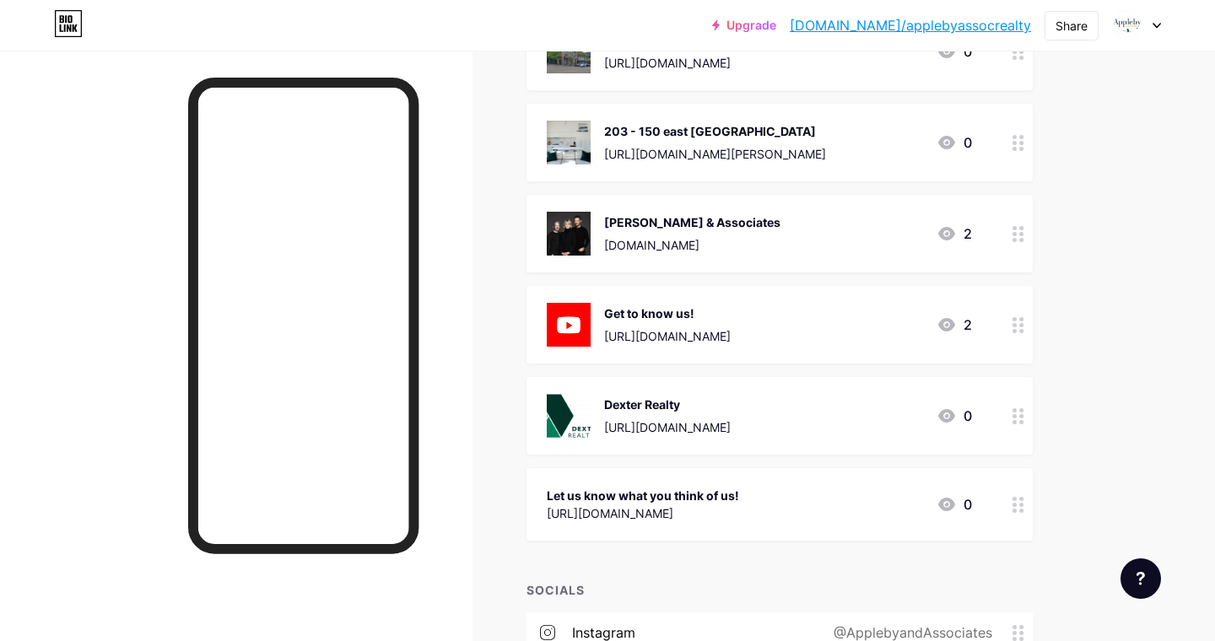
click at [1012, 510] on icon at bounding box center [1018, 505] width 12 height 16
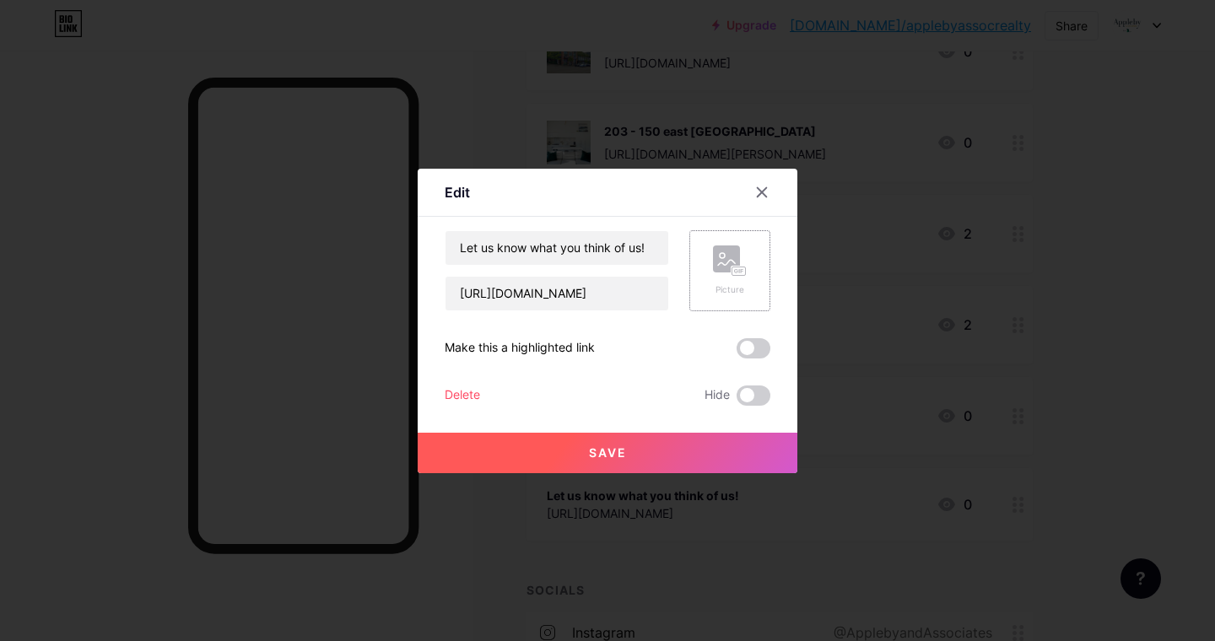
click at [723, 269] on rect at bounding box center [726, 259] width 27 height 27
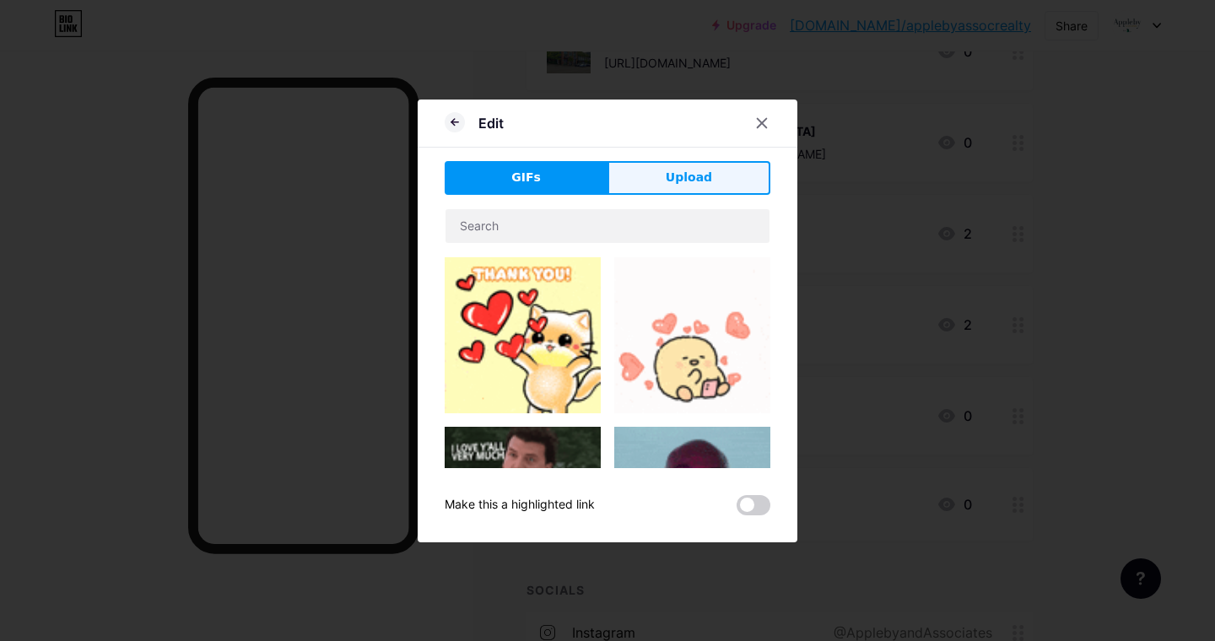
click at [688, 175] on span "Upload" at bounding box center [689, 178] width 46 height 18
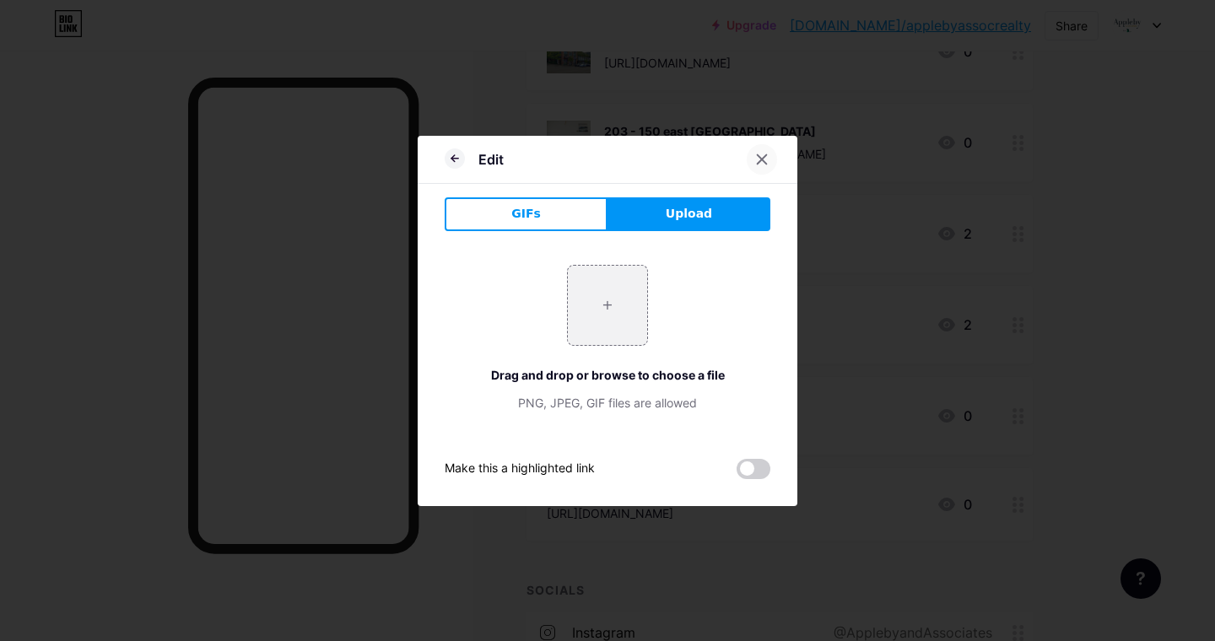
click at [759, 153] on icon at bounding box center [761, 159] width 13 height 13
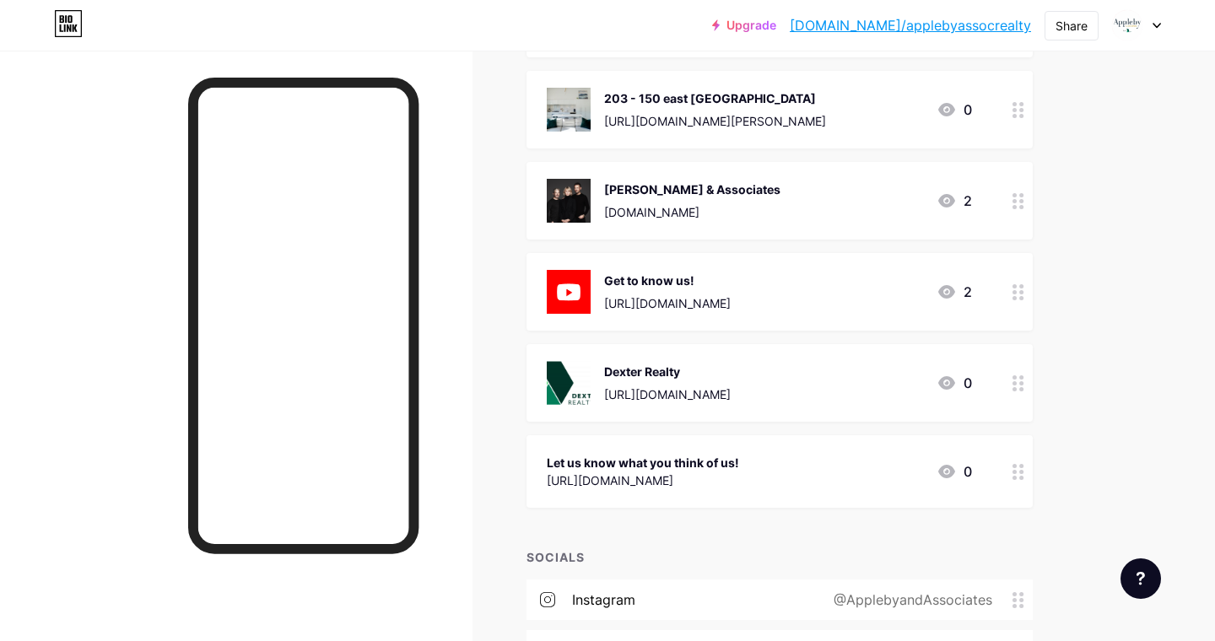
scroll to position [288, 0]
click at [1012, 477] on icon at bounding box center [1018, 470] width 12 height 16
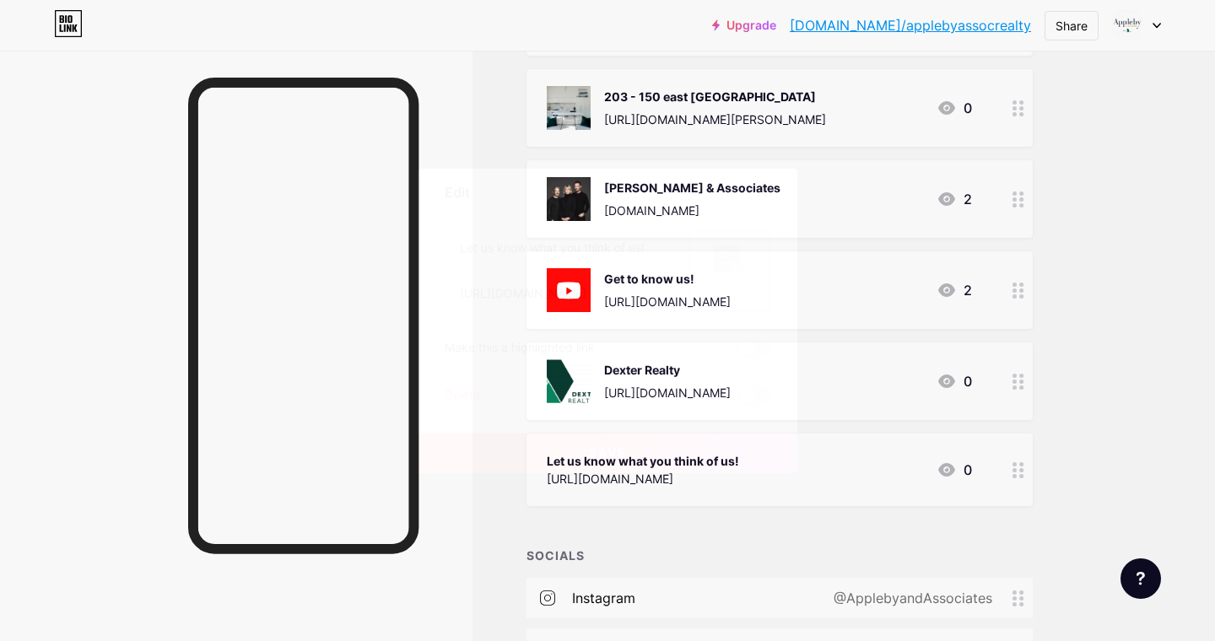
click at [742, 261] on icon at bounding box center [730, 261] width 34 height 31
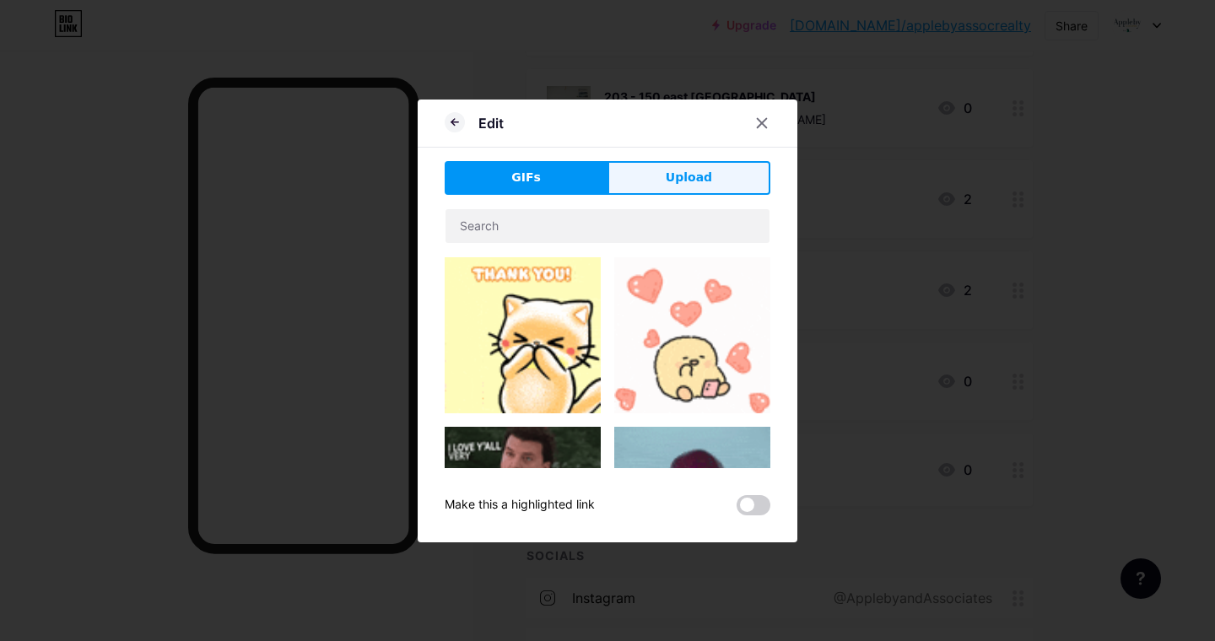
click at [697, 181] on span "Upload" at bounding box center [689, 178] width 46 height 18
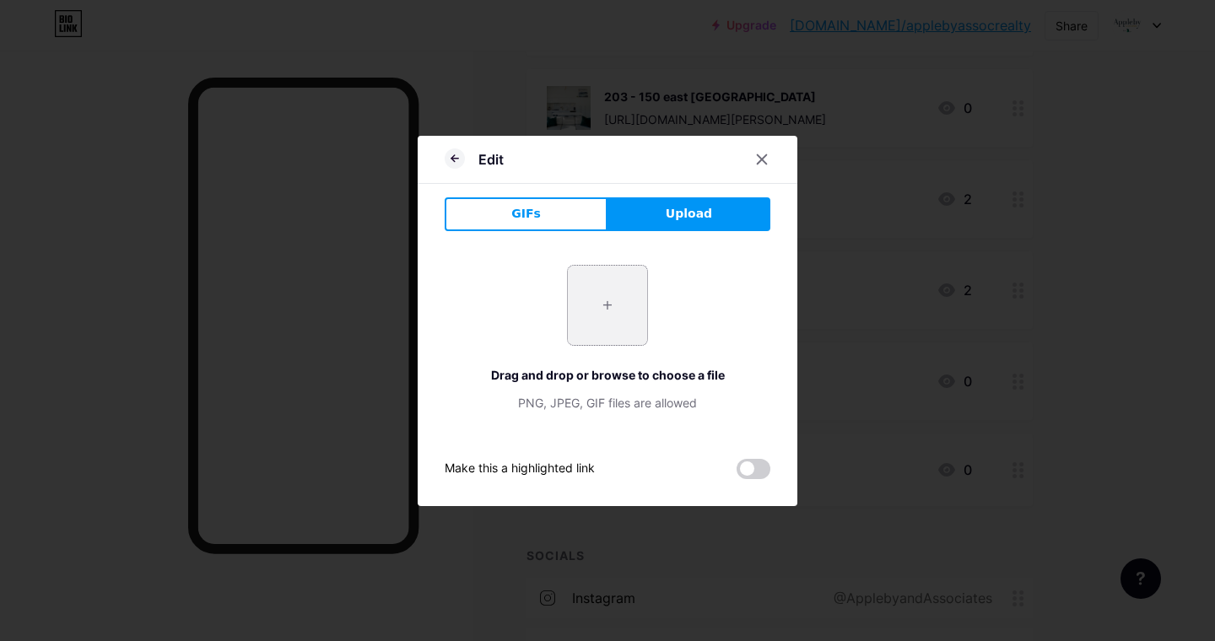
click at [620, 302] on input "file" at bounding box center [607, 305] width 79 height 79
type input "C:\fakepath\logo copy.jpg"
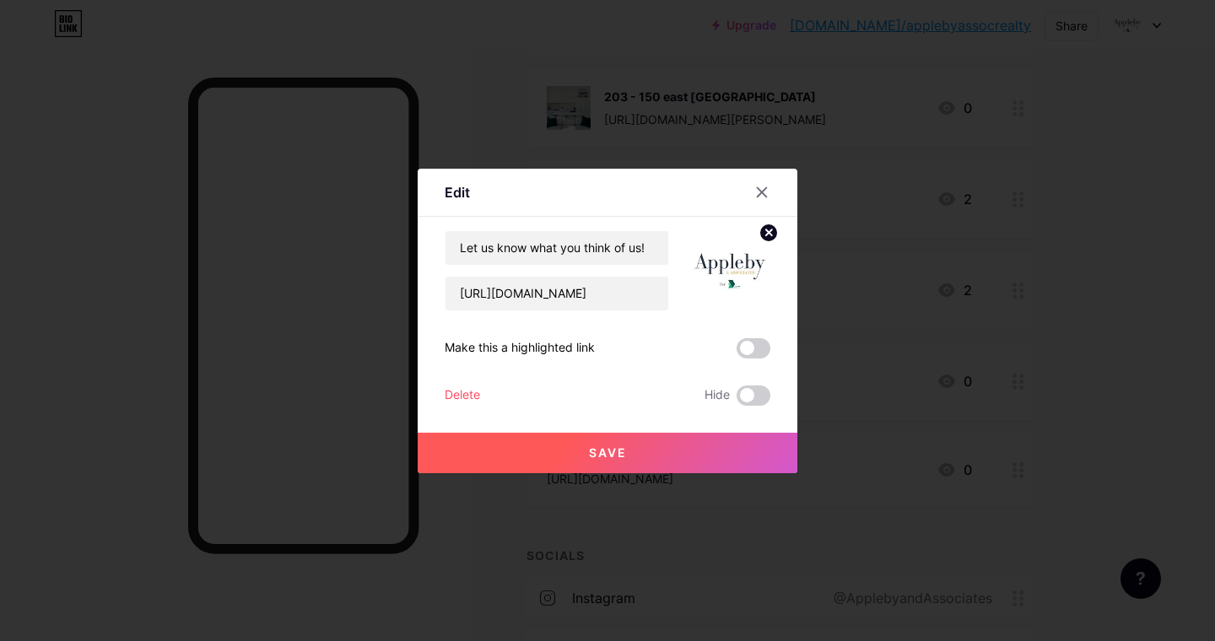
click at [629, 459] on button "Save" at bounding box center [608, 453] width 380 height 40
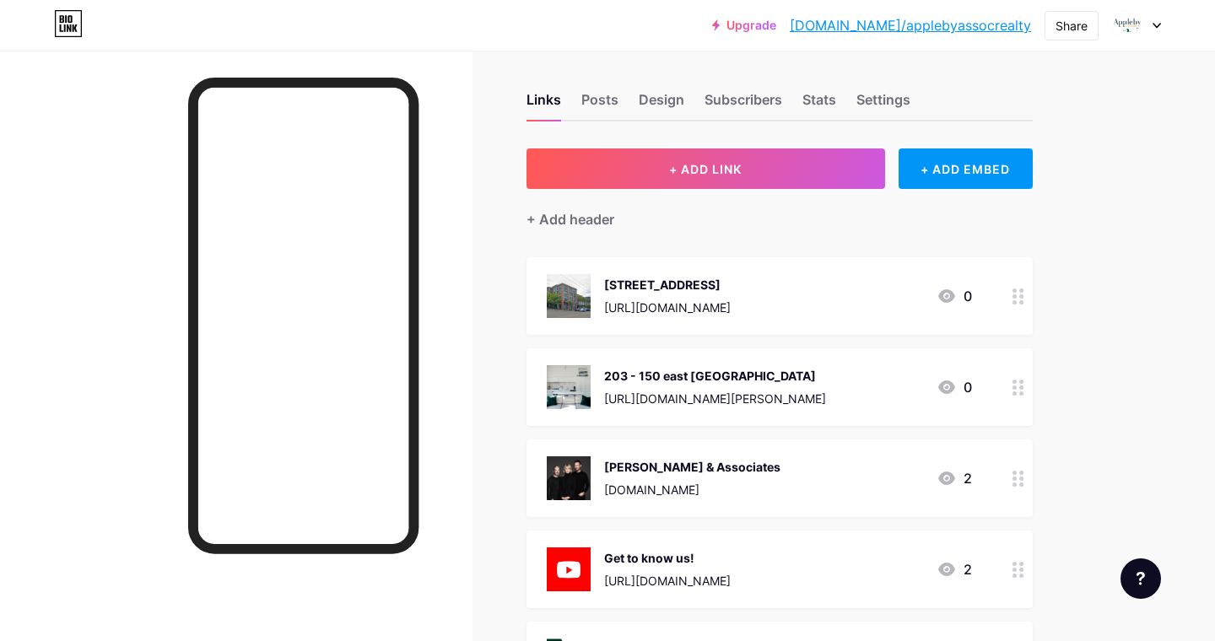
scroll to position [0, 0]
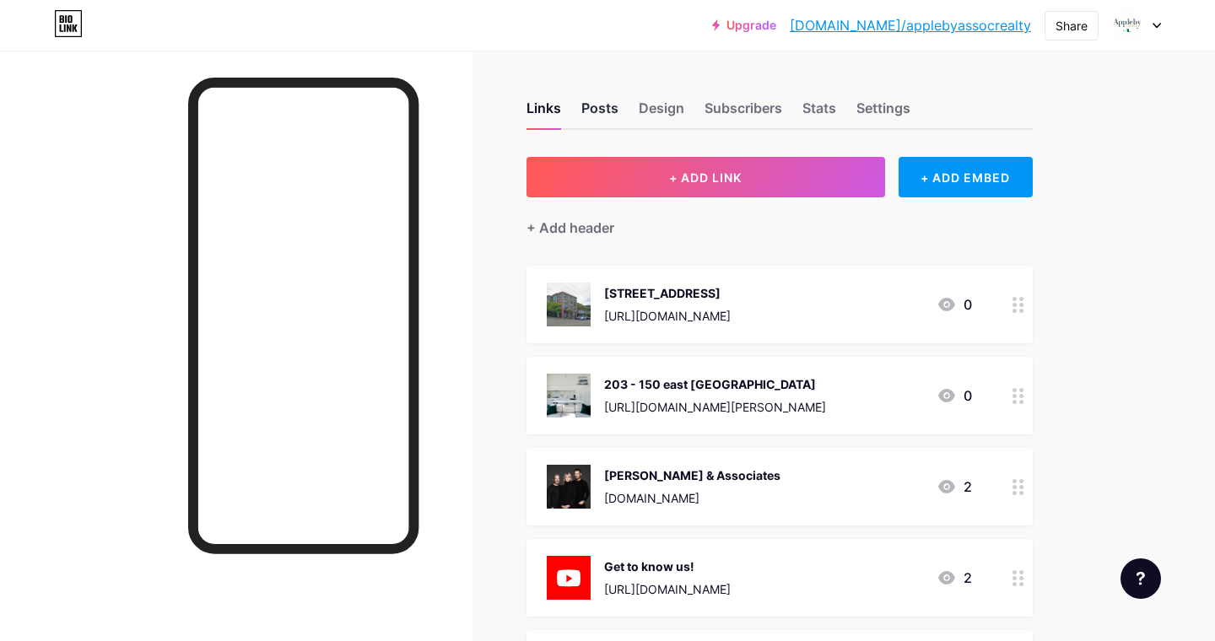
click at [604, 111] on div "Posts" at bounding box center [599, 113] width 37 height 30
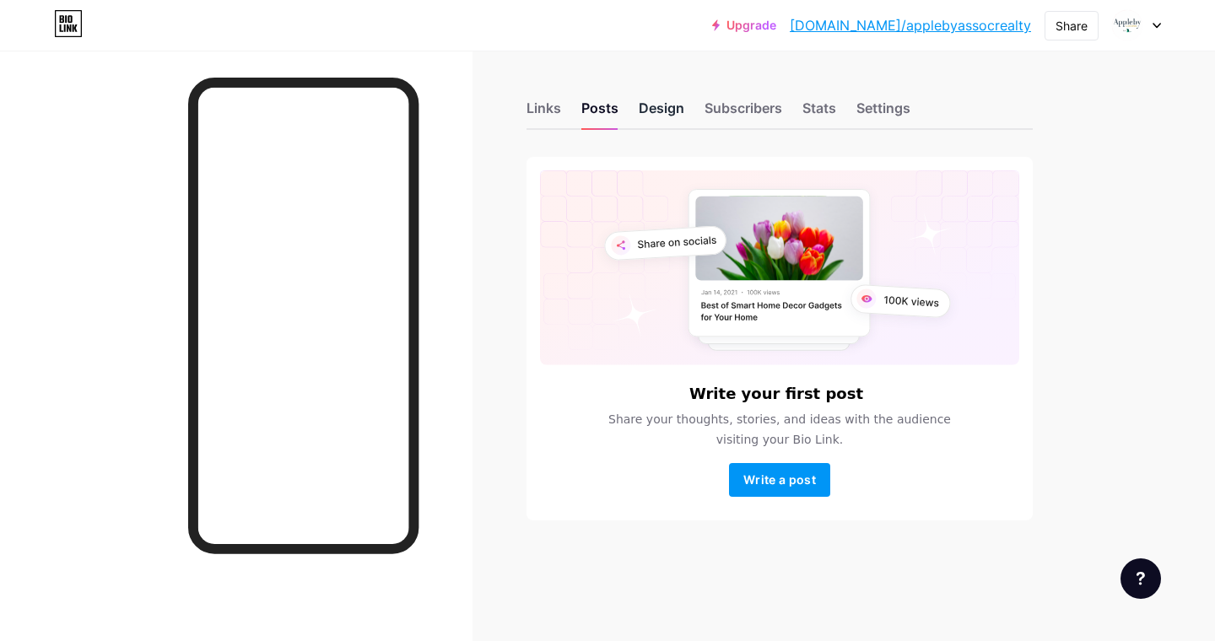
click at [654, 111] on div "Design" at bounding box center [662, 113] width 46 height 30
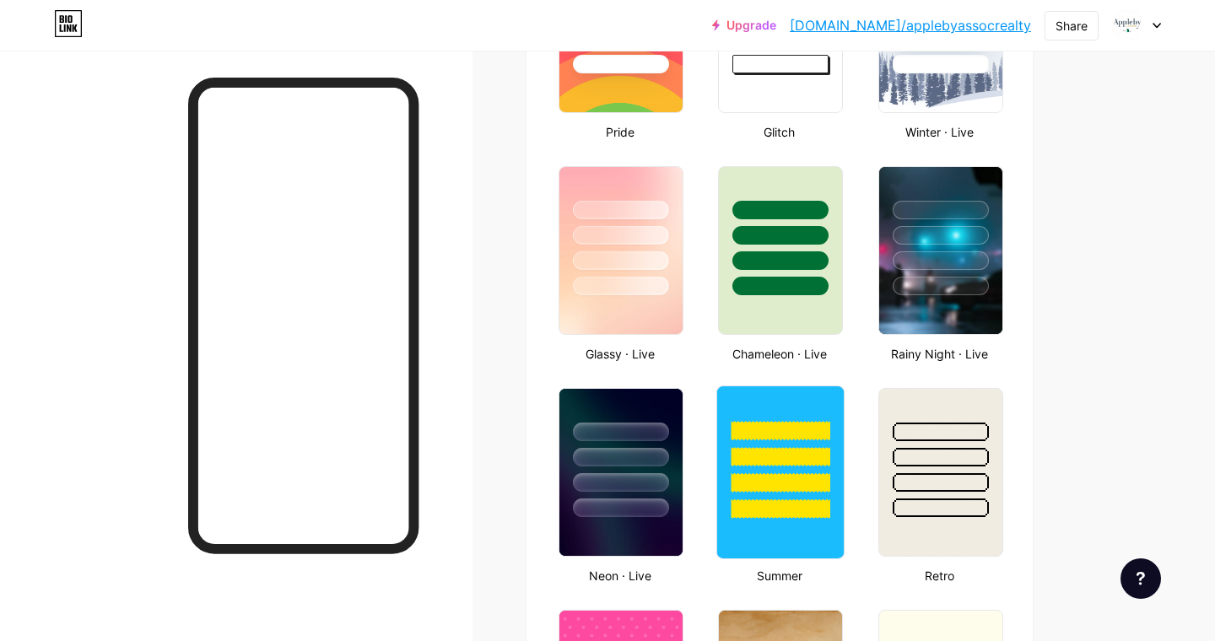
scroll to position [768, 0]
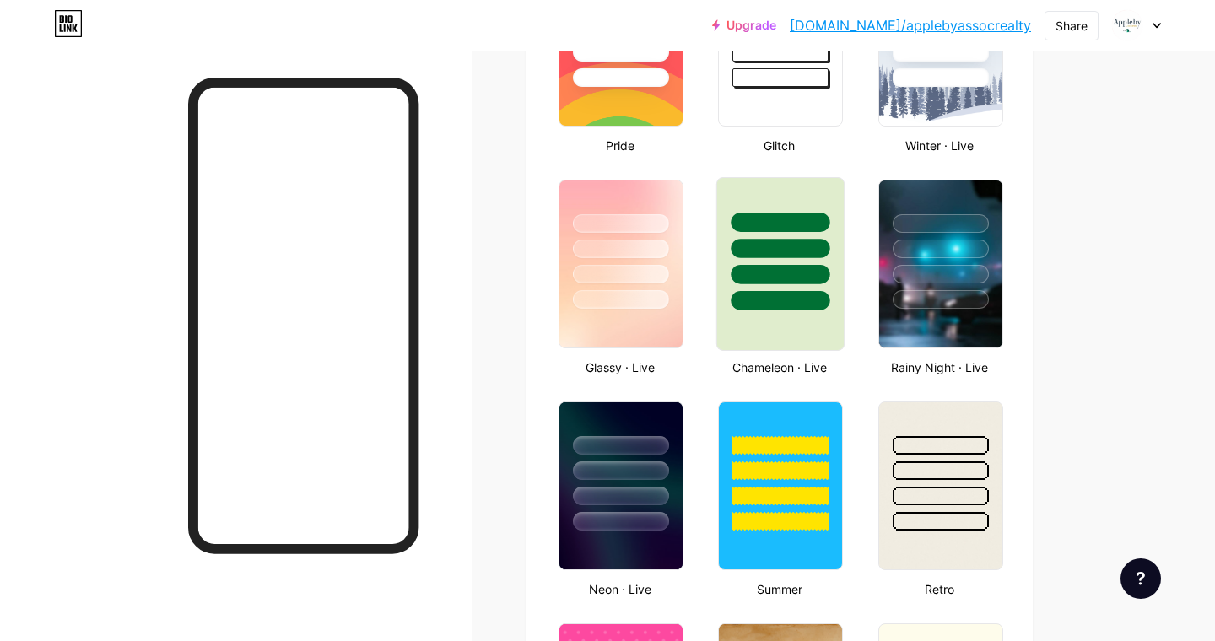
click at [808, 331] on div at bounding box center [780, 264] width 128 height 174
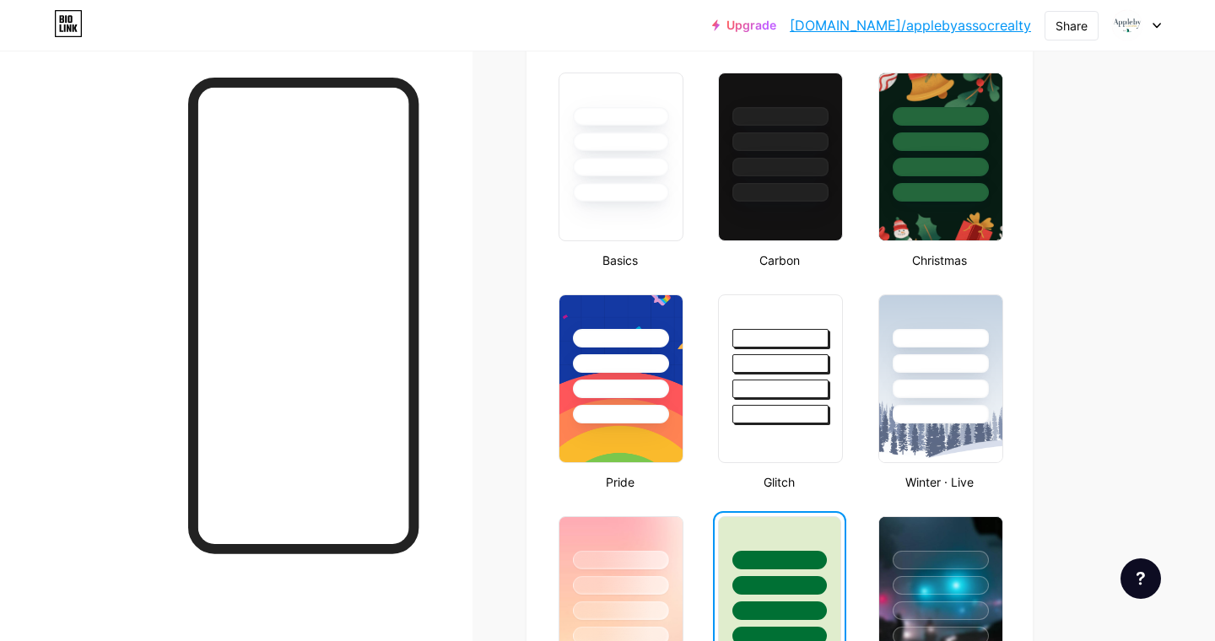
scroll to position [387, 0]
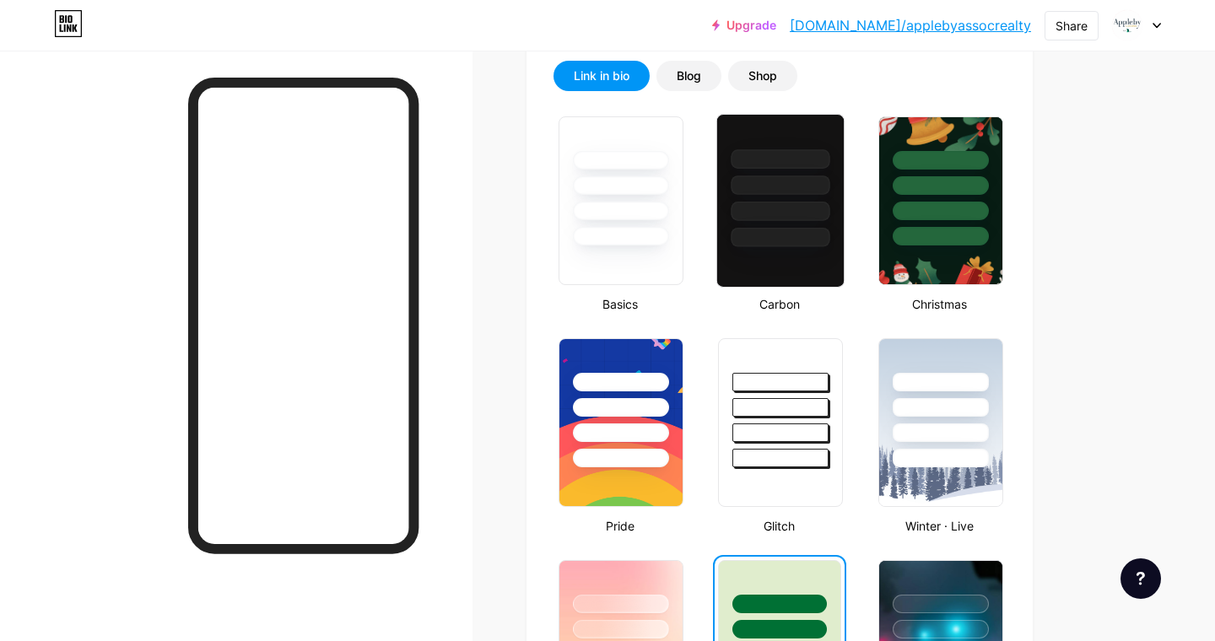
click at [809, 214] on div at bounding box center [780, 211] width 99 height 19
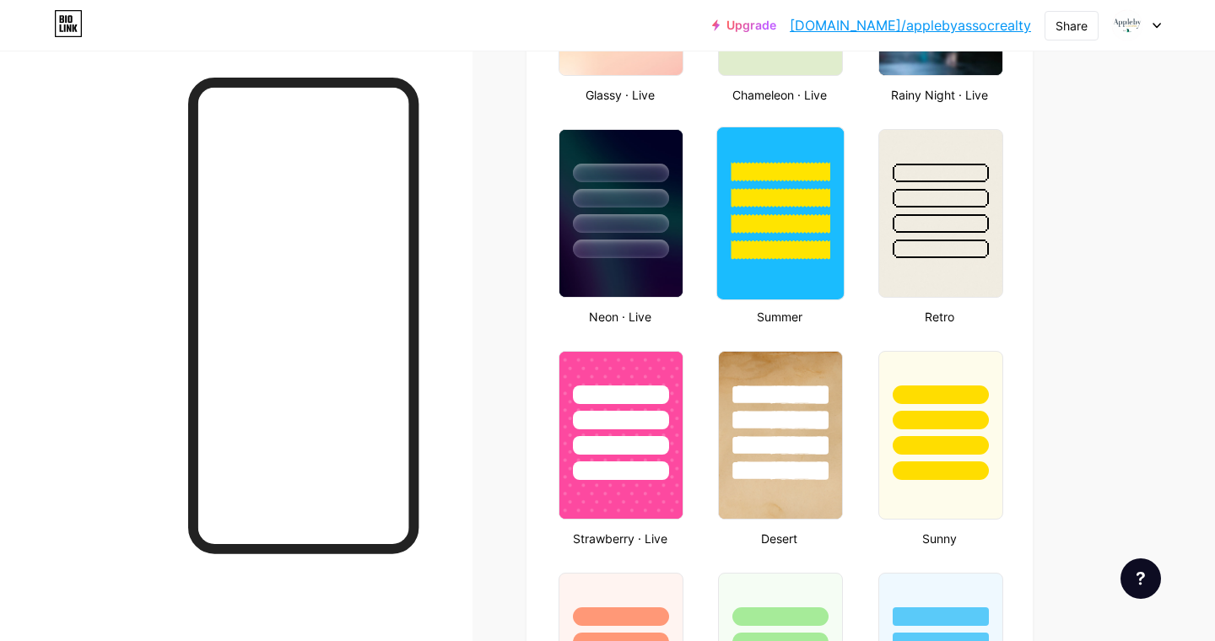
scroll to position [1083, 0]
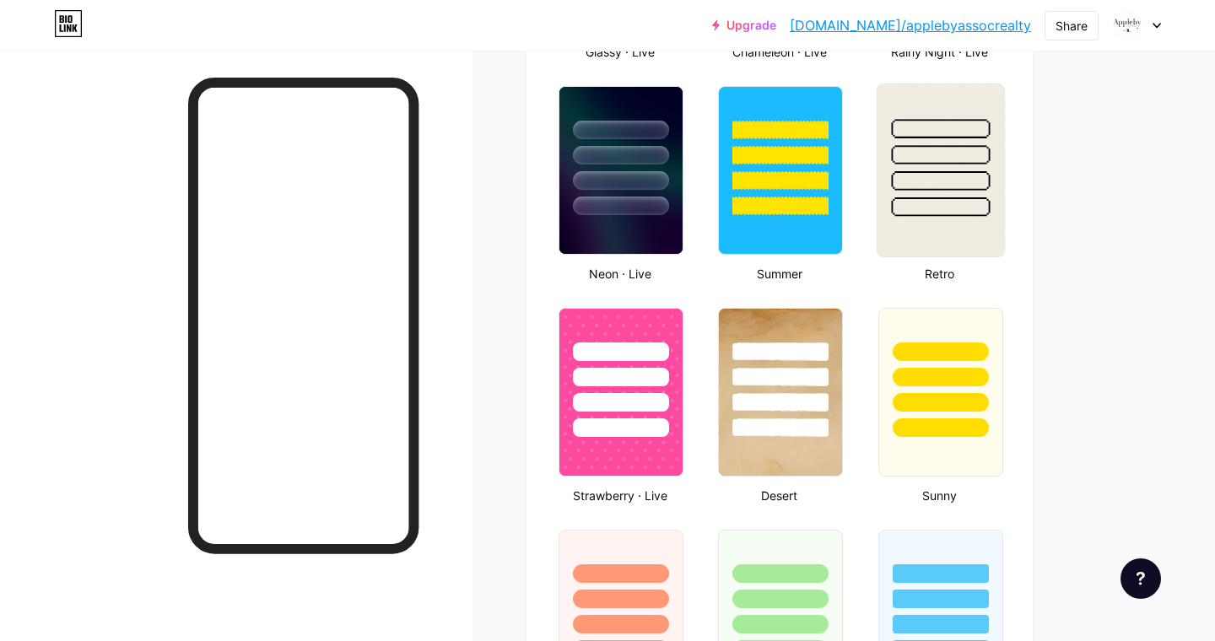
click at [888, 223] on img at bounding box center [940, 170] width 127 height 172
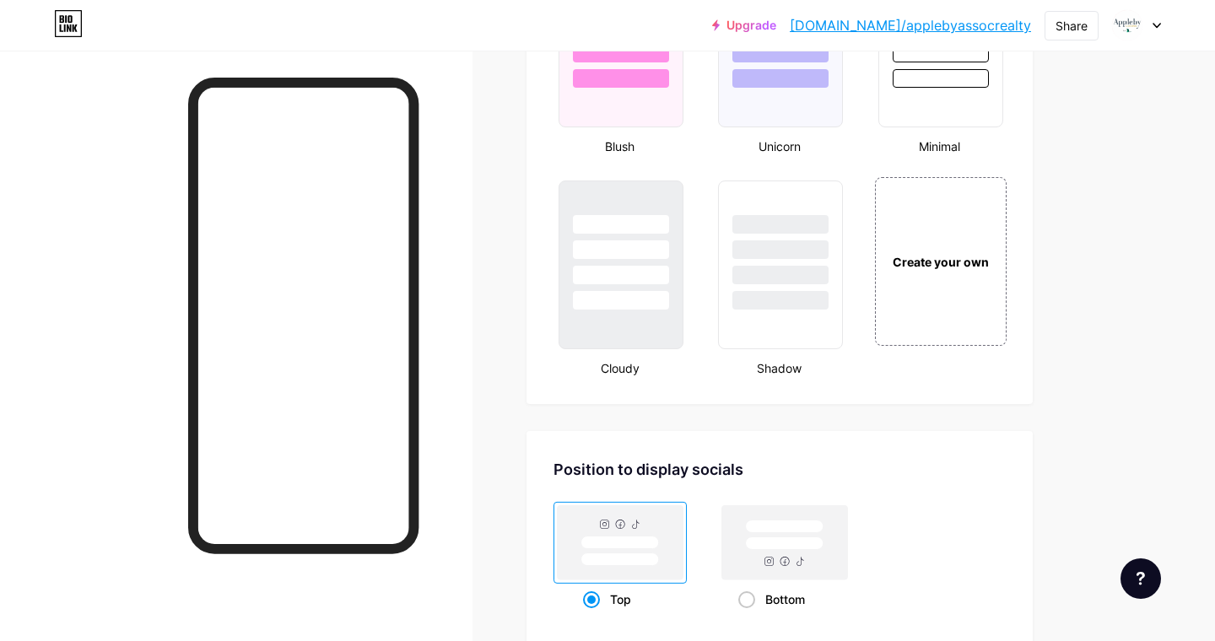
scroll to position [1889, 0]
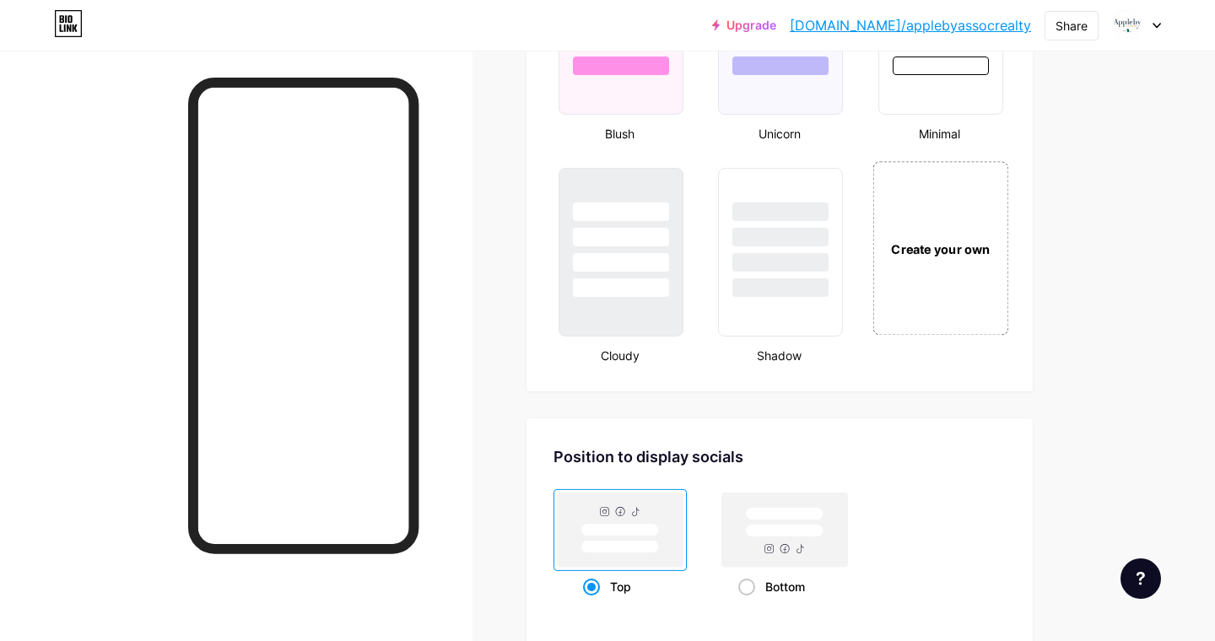
click at [932, 261] on div "Create your own" at bounding box center [940, 248] width 136 height 174
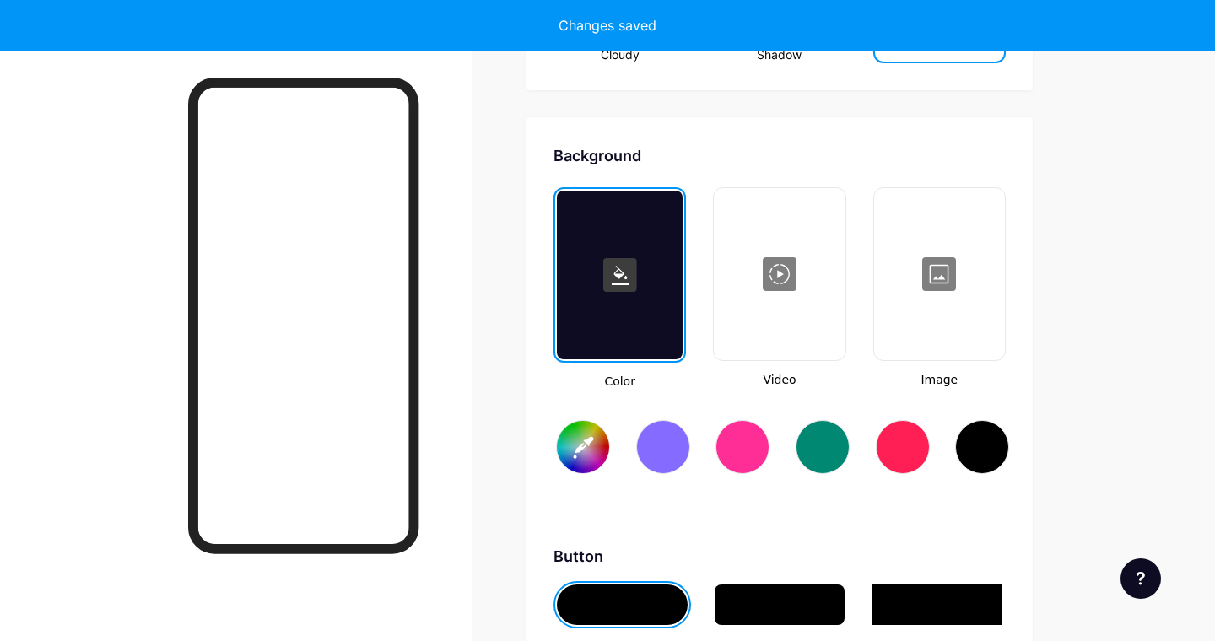
type input "#ffffff"
type input "#000000"
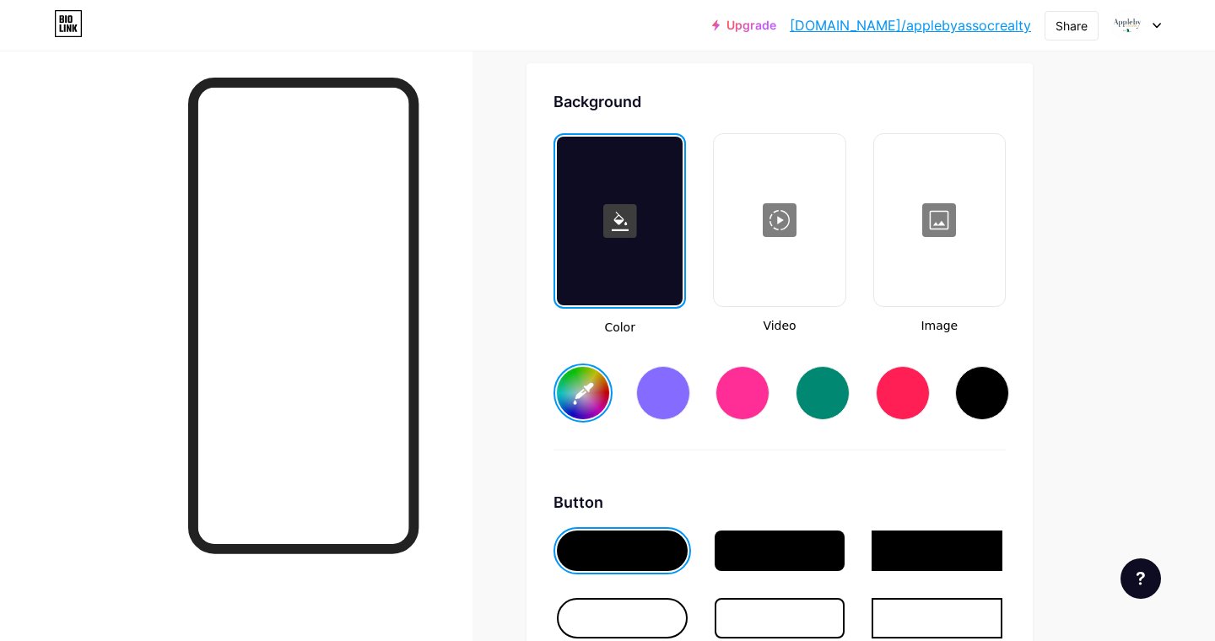
scroll to position [2243, 0]
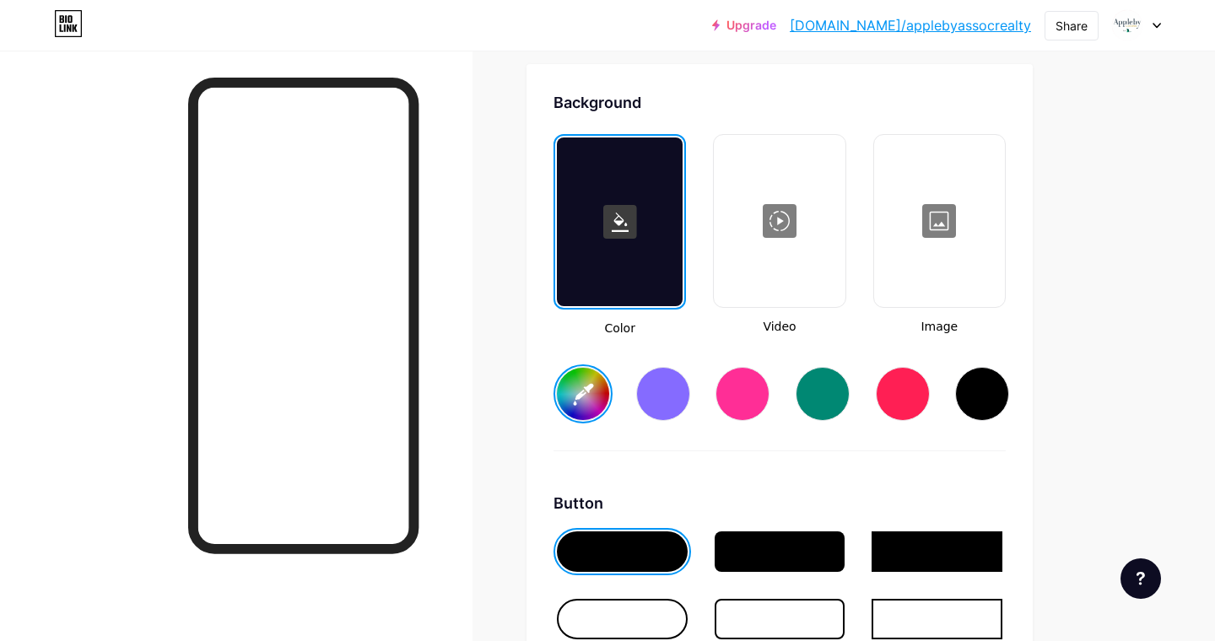
click at [591, 397] on input "#ffffff" at bounding box center [583, 394] width 52 height 52
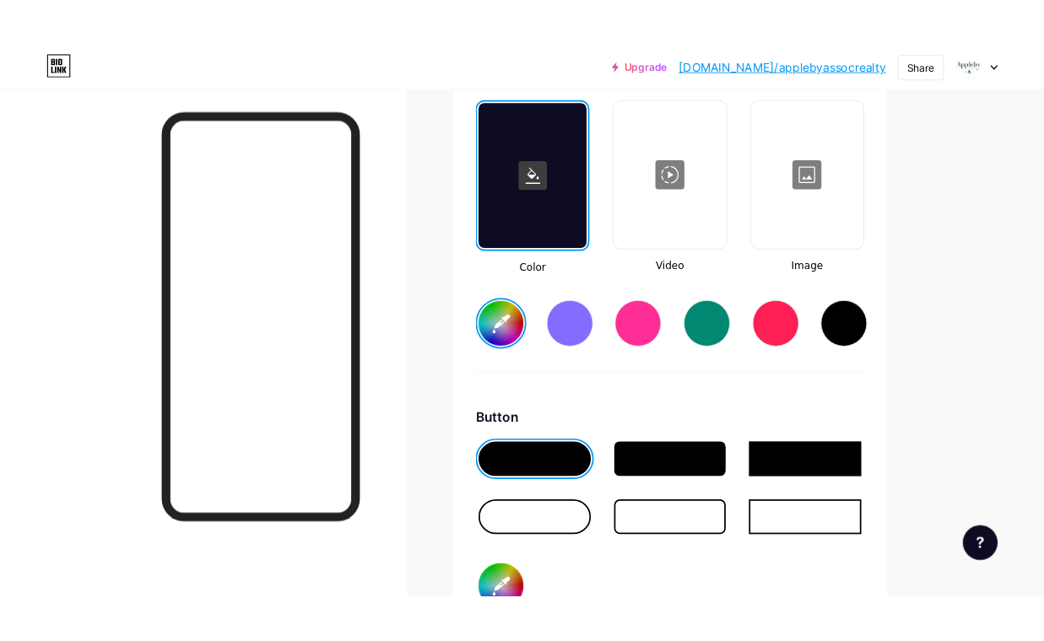
scroll to position [2331, 0]
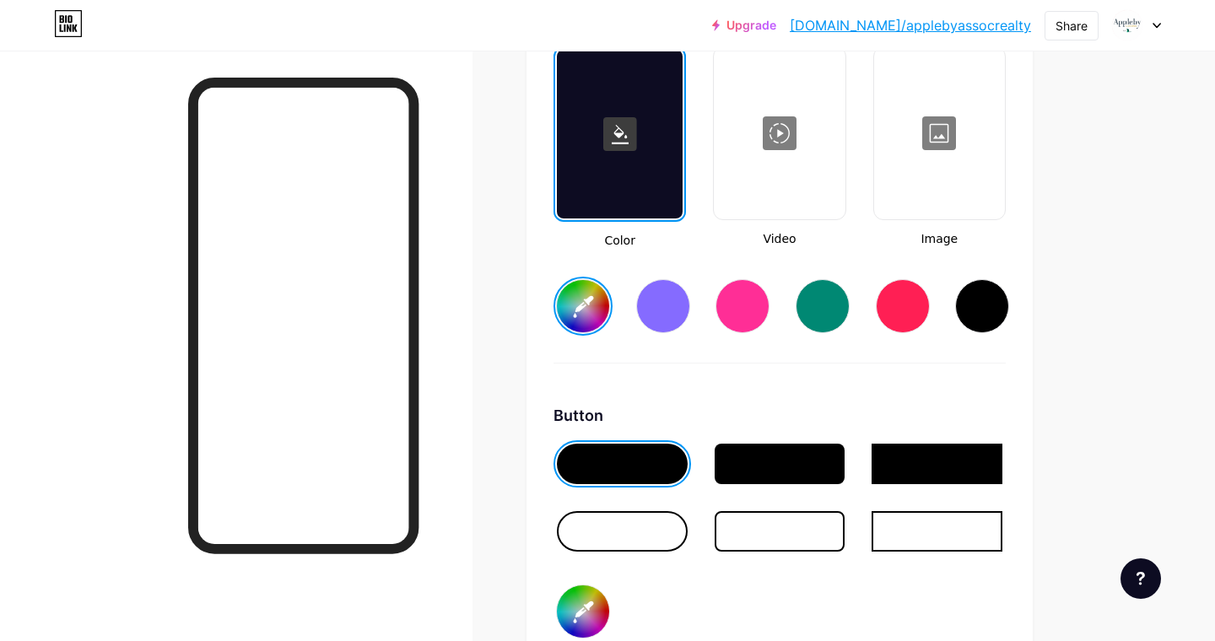
click at [583, 319] on input "#ffffff" at bounding box center [583, 306] width 52 height 52
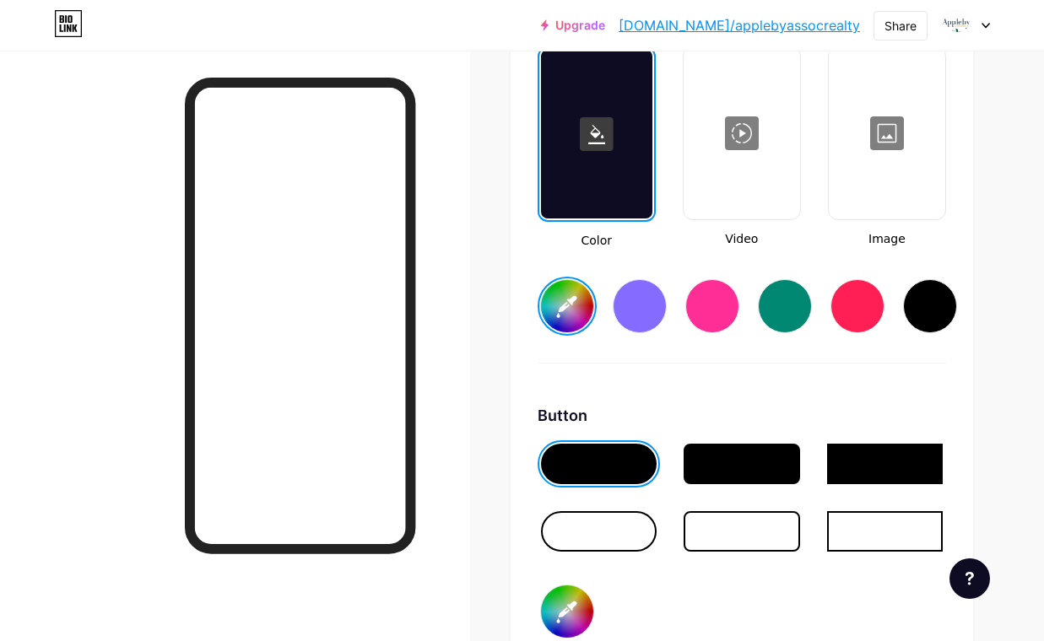
click at [563, 302] on input "#cfcfcf" at bounding box center [567, 306] width 52 height 52
type input "#748794"
click at [836, 378] on div "Background Color Video Image #748794 Button #000000 Font Inter Poppins EB Garam…" at bounding box center [741, 502] width 408 height 999
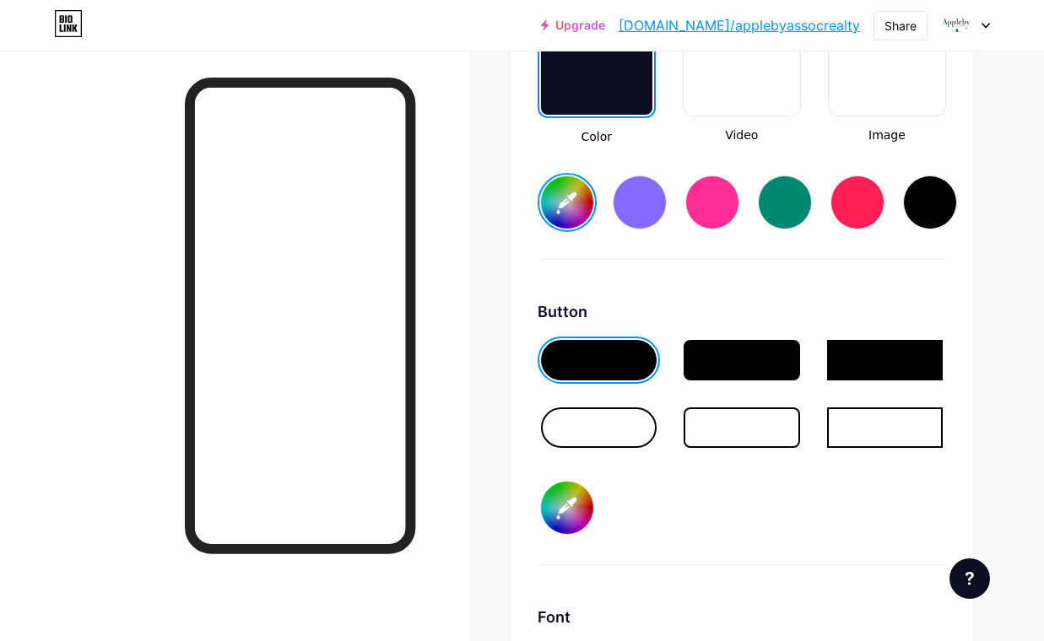
scroll to position [2452, 0]
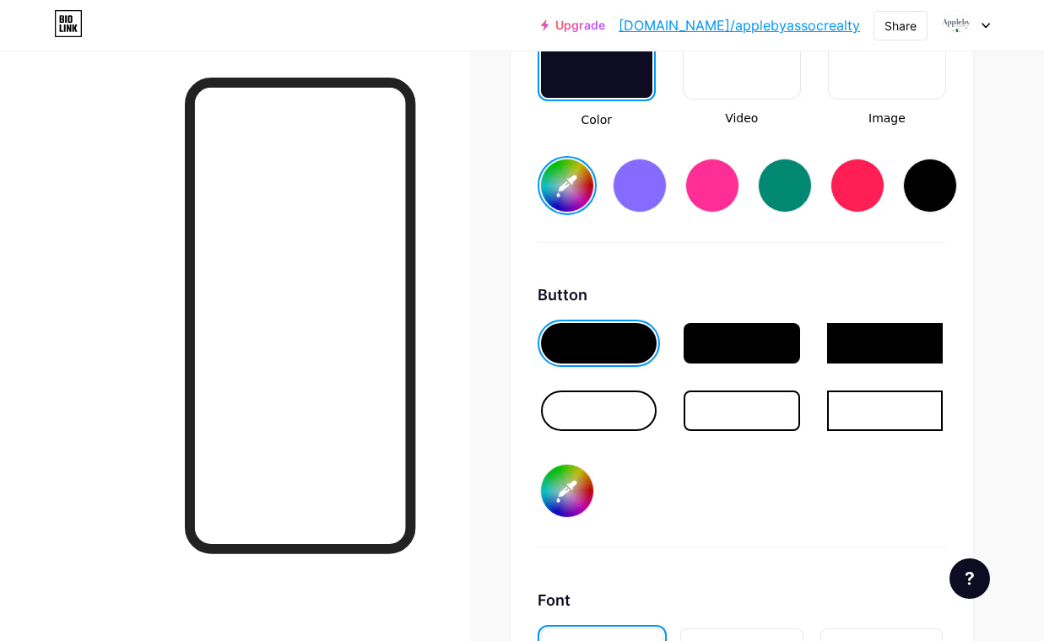
click at [568, 497] on input "#000000" at bounding box center [567, 491] width 52 height 52
type input "#daa200"
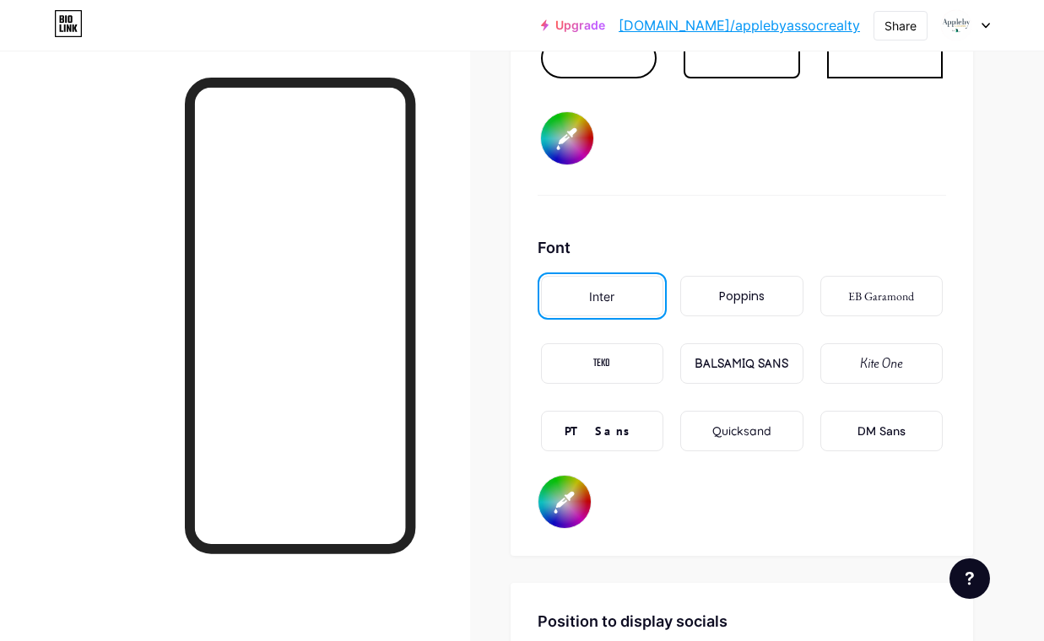
scroll to position [2803, 0]
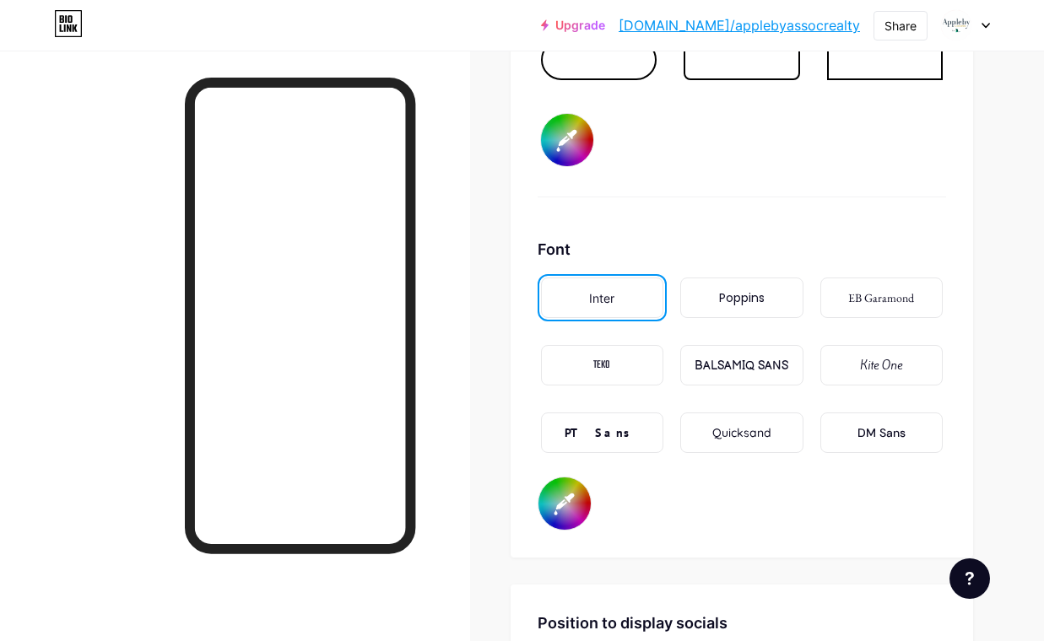
click at [564, 500] on input "#000000" at bounding box center [564, 504] width 52 height 52
type input "#263b4b"
click at [799, 548] on div "Background Color Video Image #748794 Button #daa200 Font Inter Poppins EB Garam…" at bounding box center [741, 31] width 462 height 1053
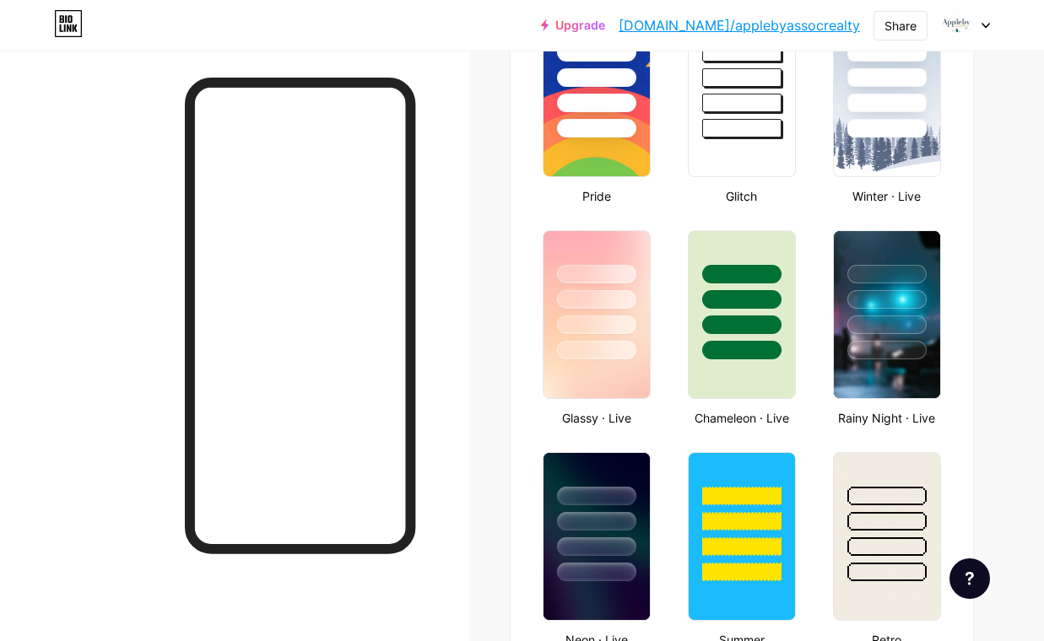
scroll to position [0, 0]
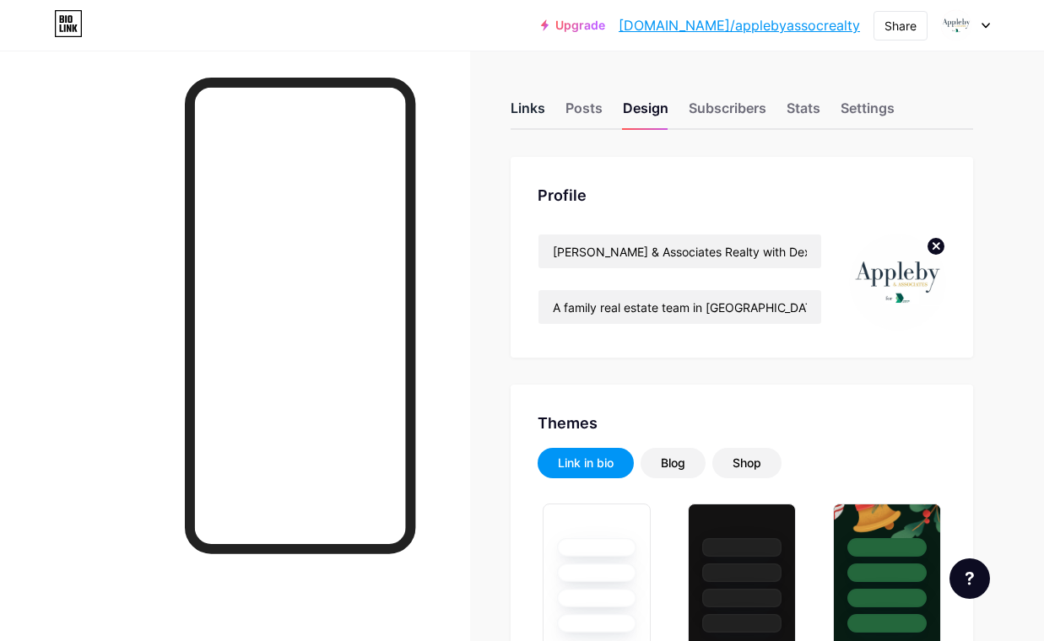
click at [525, 106] on div "Links" at bounding box center [527, 113] width 35 height 30
